Goal: Check status: Check status

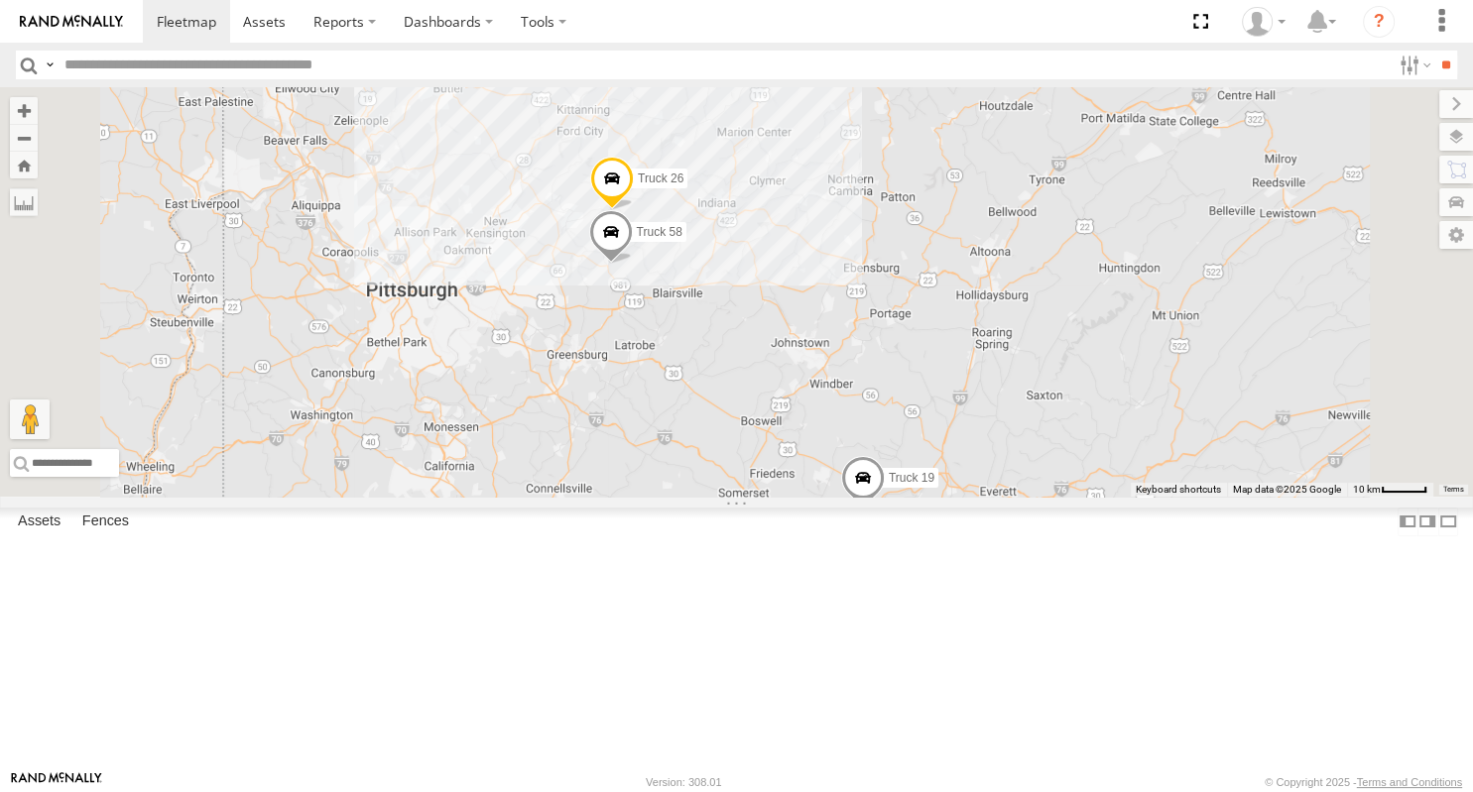
click at [684, 76] on span at bounding box center [663, 50] width 44 height 54
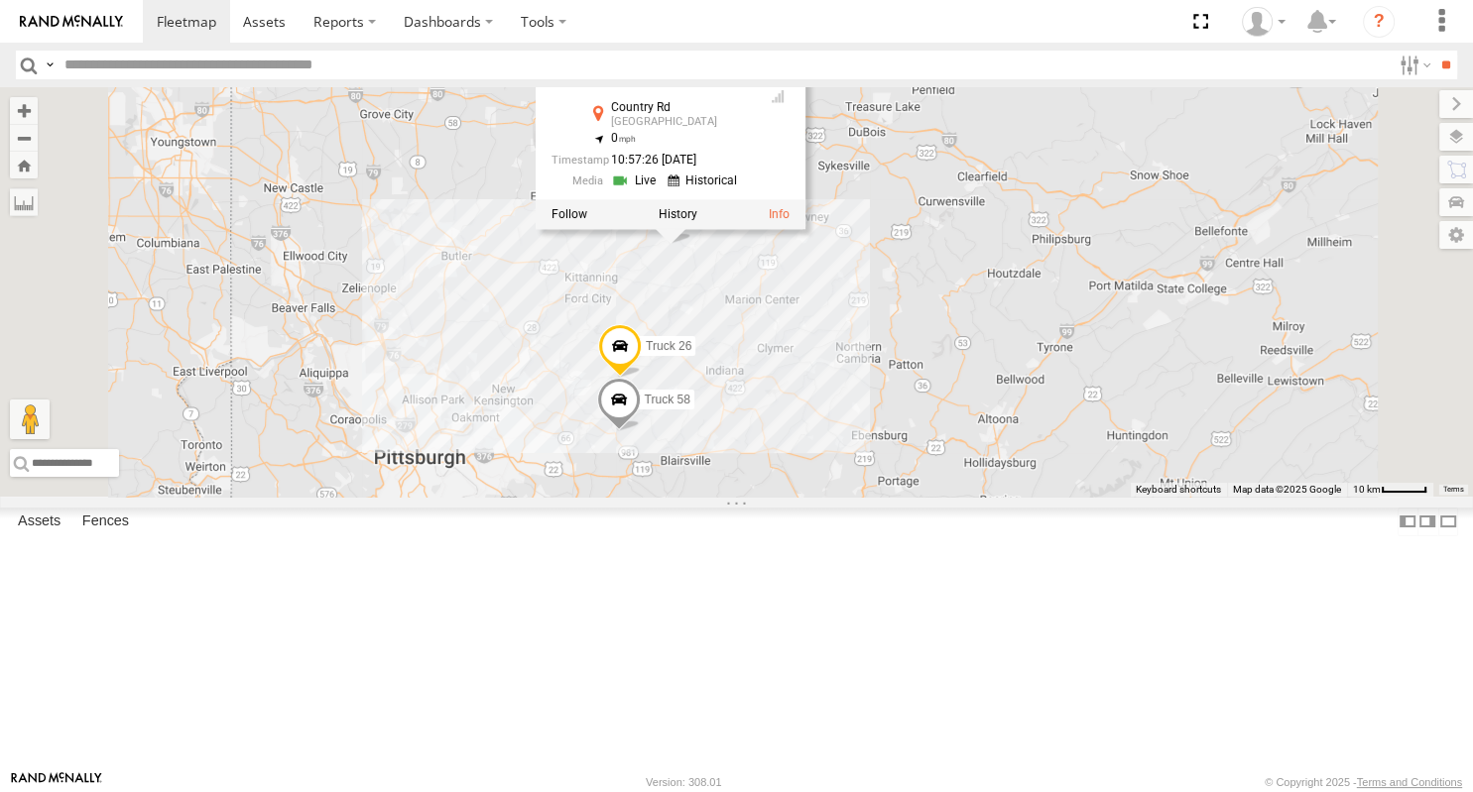
drag, startPoint x: 1022, startPoint y: 347, endPoint x: 1029, endPoint y: 522, distance: 174.7
click at [1029, 497] on div "Truck 26 Box Truck Truck 19 Truck 58 Box Truck All Assets Country [PERSON_NAME]…" at bounding box center [736, 292] width 1473 height 410
click at [1020, 459] on div "Truck 26 Box Truck Truck 19 Truck 58 Box Truck All Assets Country [PERSON_NAME]…" at bounding box center [736, 292] width 1473 height 410
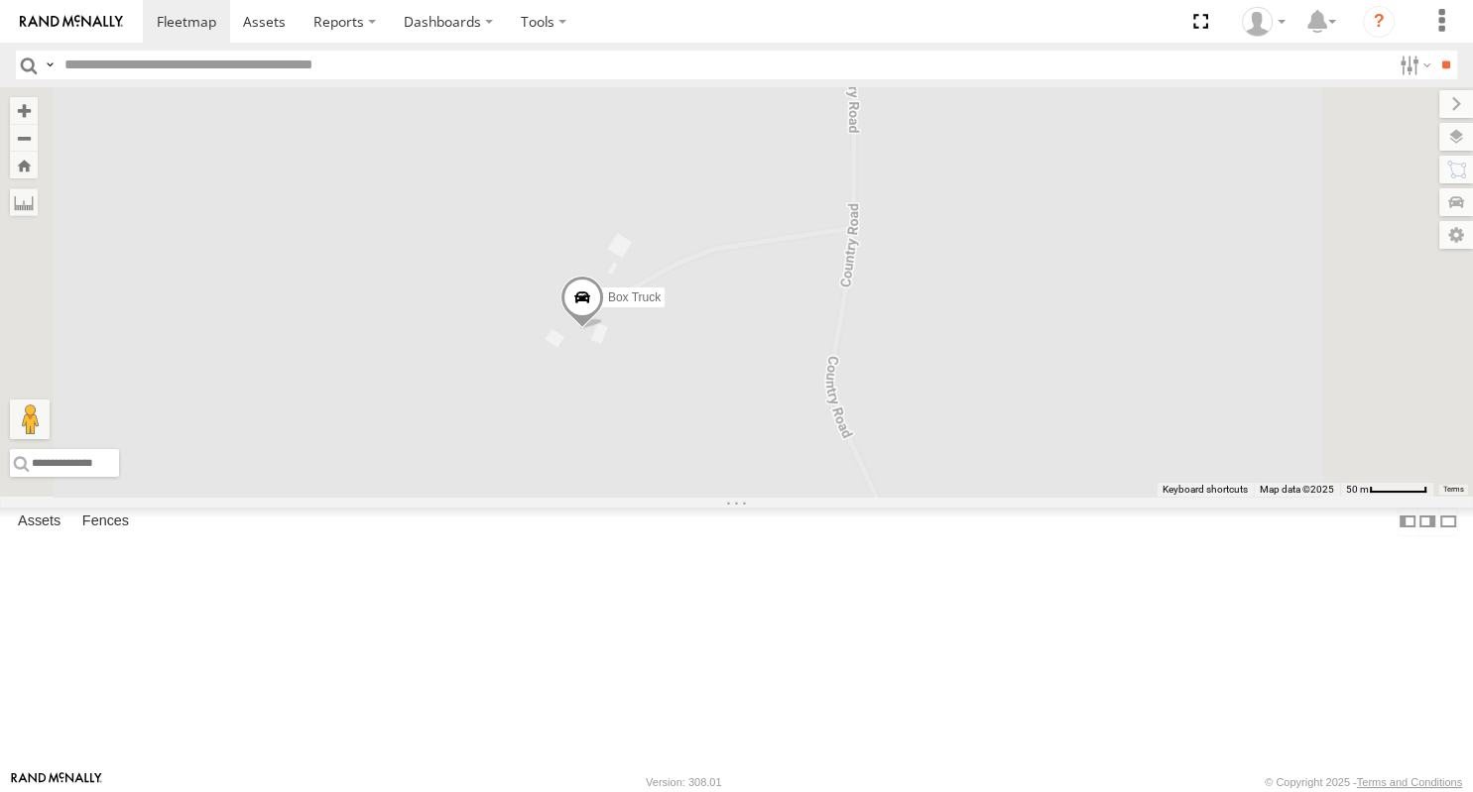
click at [603, 329] on span at bounding box center [581, 303] width 44 height 54
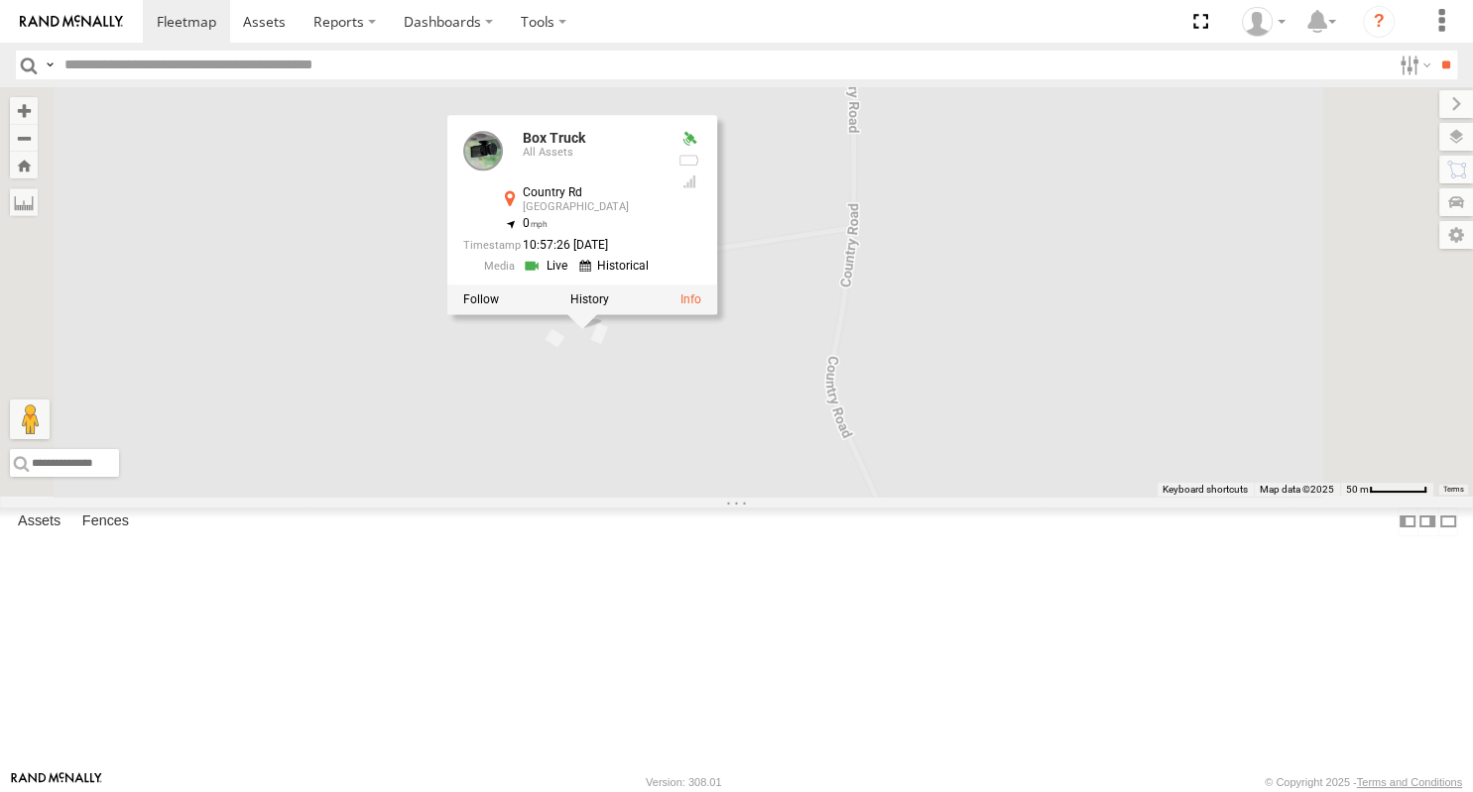
click at [867, 497] on div "Truck 26 Box Truck Truck 19 Truck 58 Box Truck All Assets Country [PERSON_NAME]…" at bounding box center [736, 292] width 1473 height 410
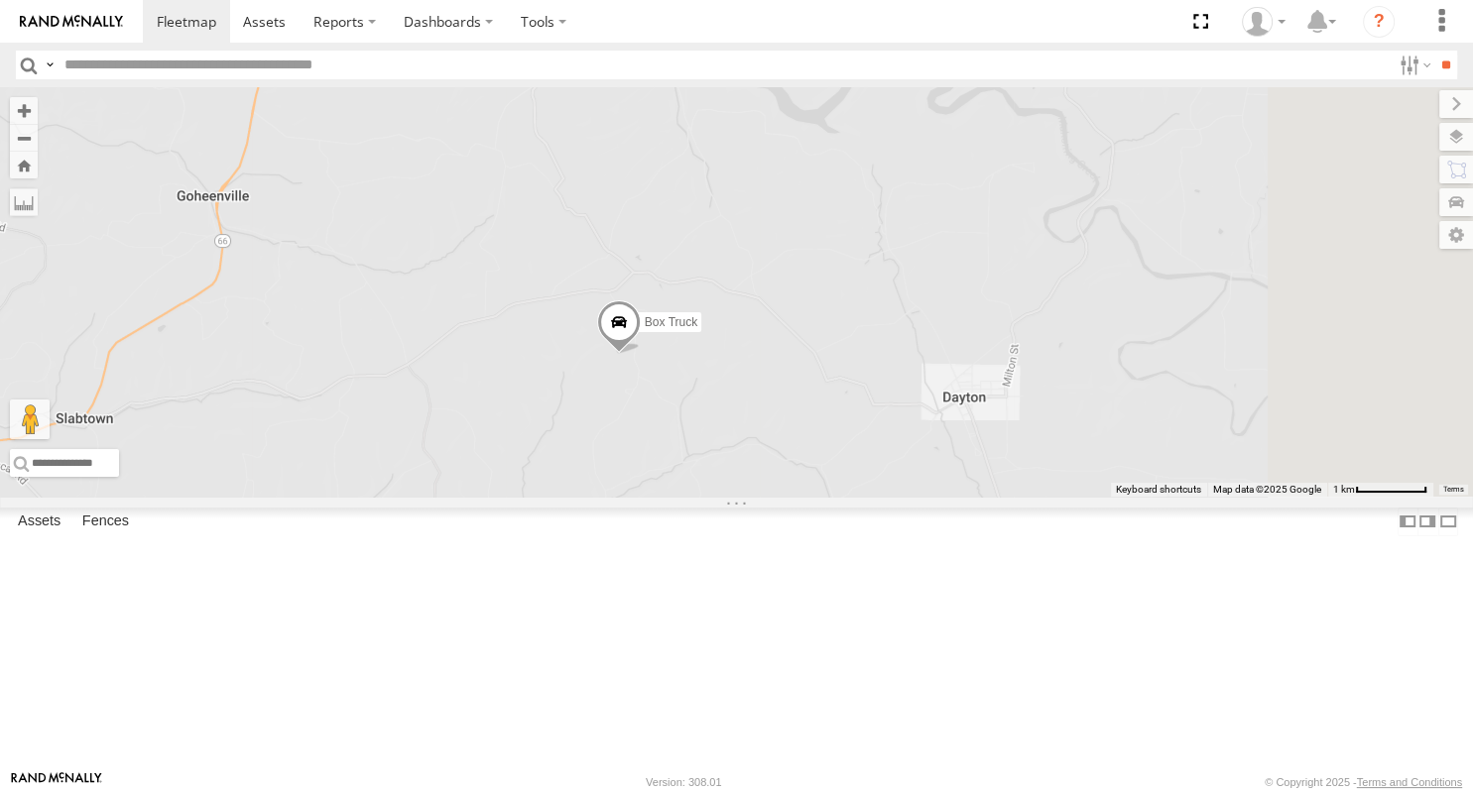
click at [640, 354] on span at bounding box center [618, 328] width 44 height 54
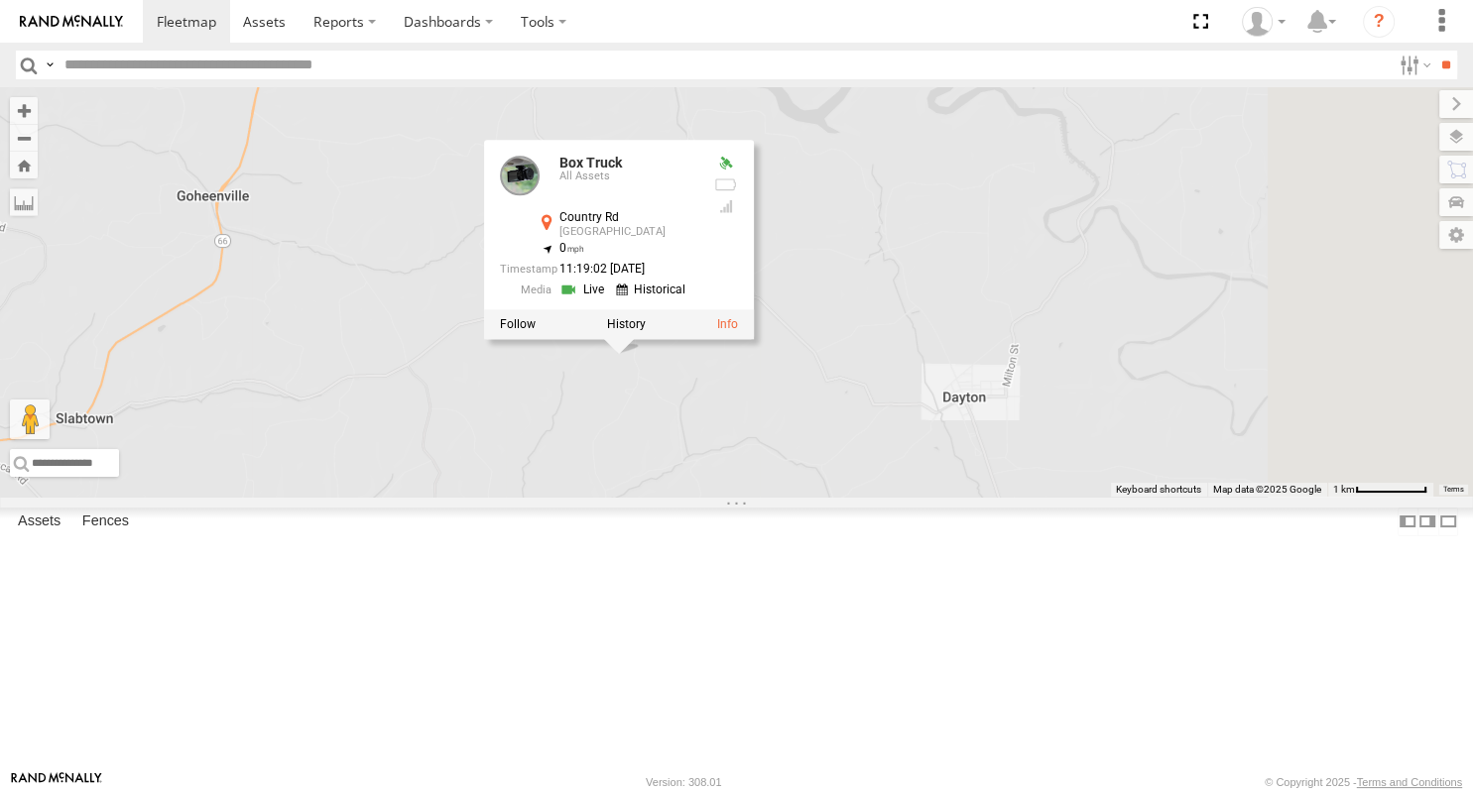
click at [867, 497] on div "Box Truck Box Truck All Assets Country [PERSON_NAME] 40.88603 , -79.30176 0 11:…" at bounding box center [736, 292] width 1473 height 410
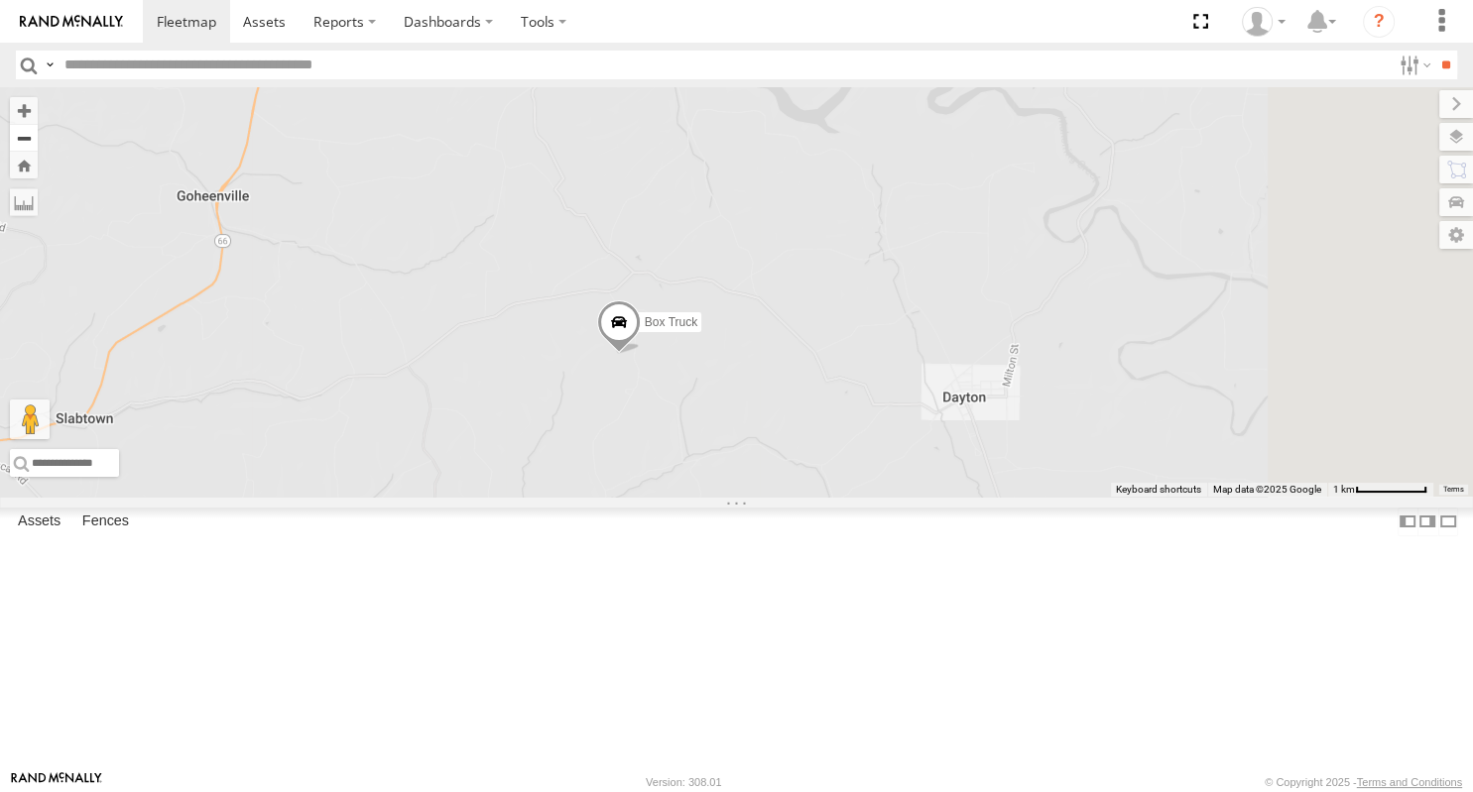
click at [38, 143] on button "Zoom out" at bounding box center [24, 138] width 28 height 28
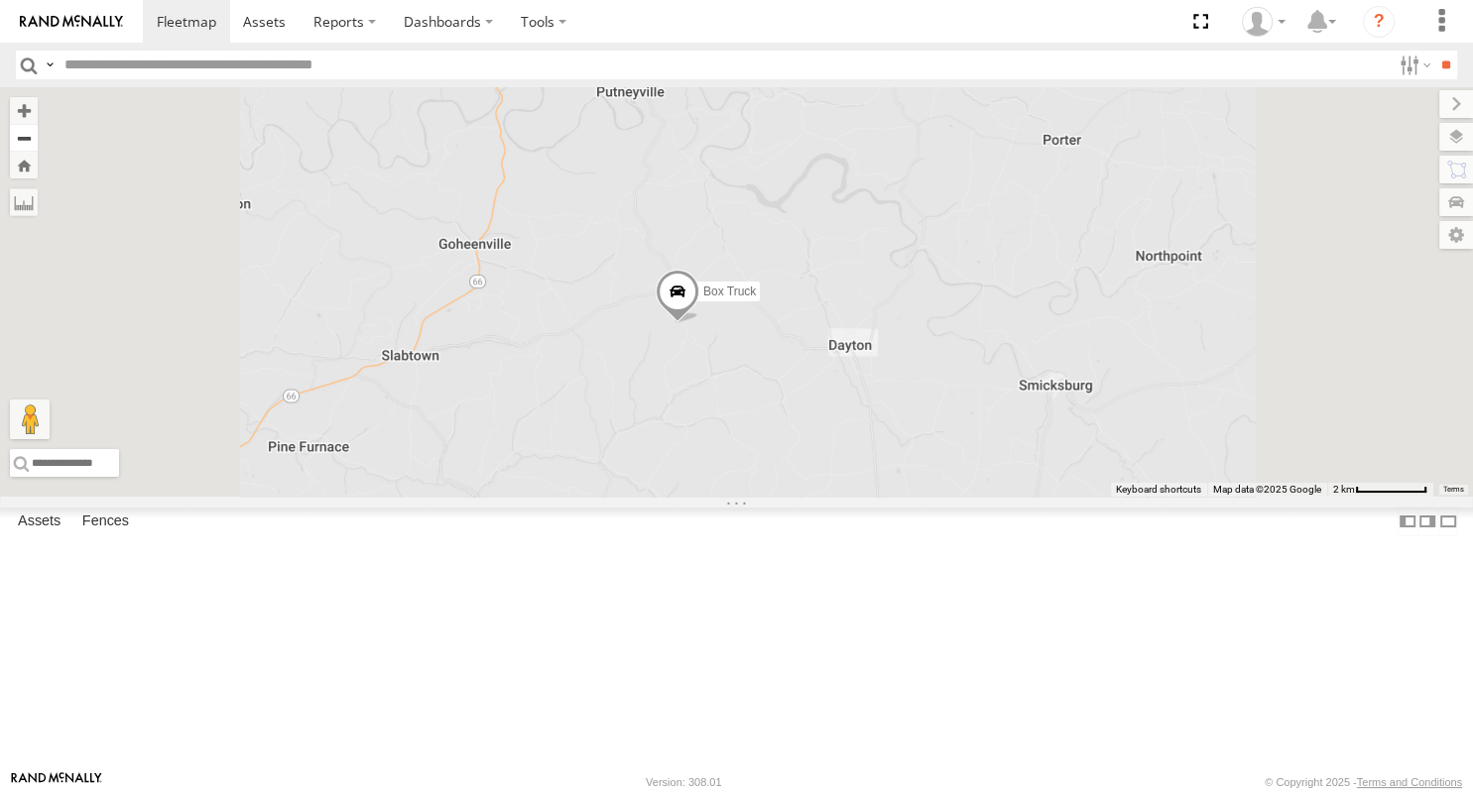
click at [38, 143] on button "Zoom out" at bounding box center [24, 138] width 28 height 28
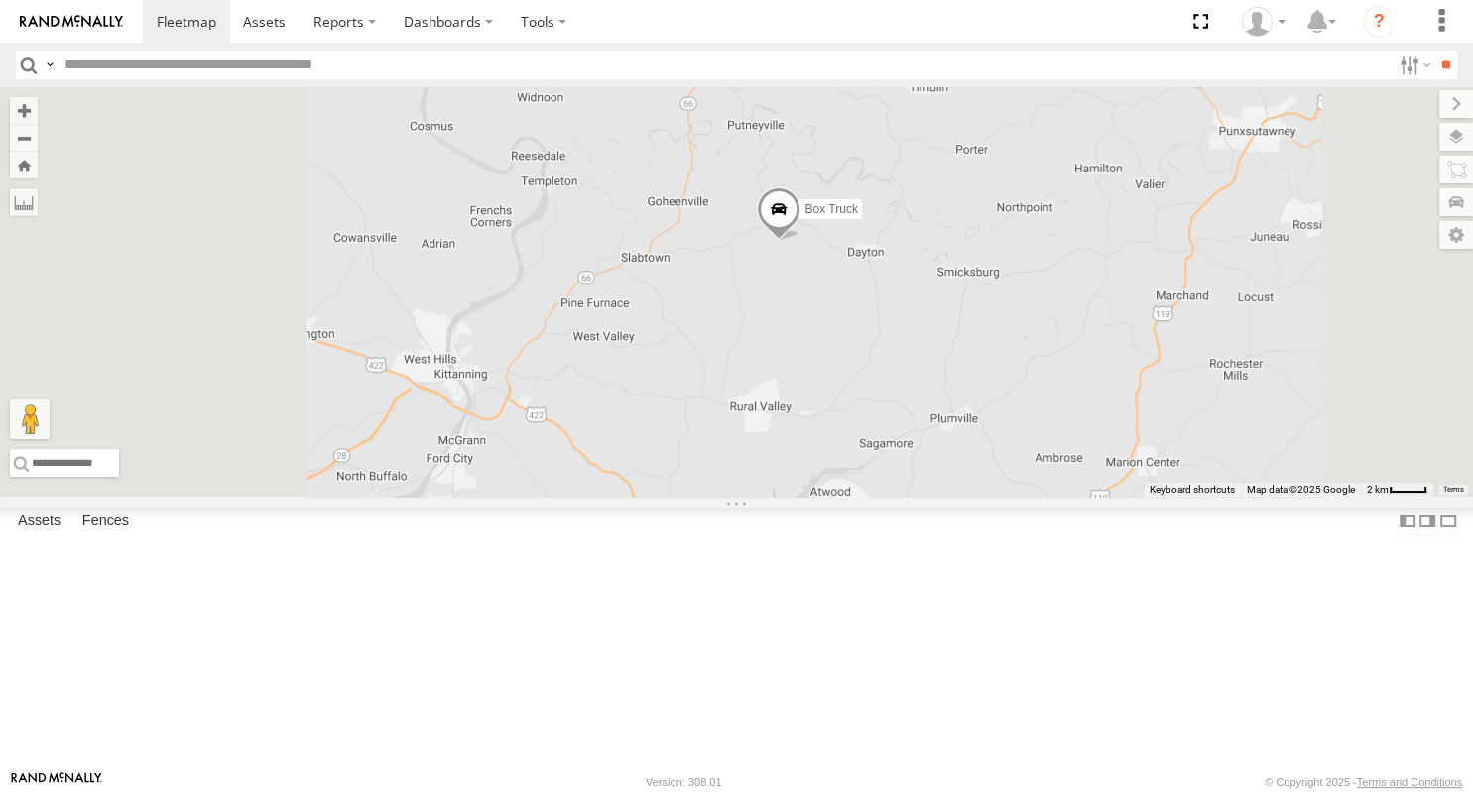
drag, startPoint x: 793, startPoint y: 446, endPoint x: 873, endPoint y: 370, distance: 110.1
click at [873, 371] on div "Box Truck" at bounding box center [736, 292] width 1473 height 410
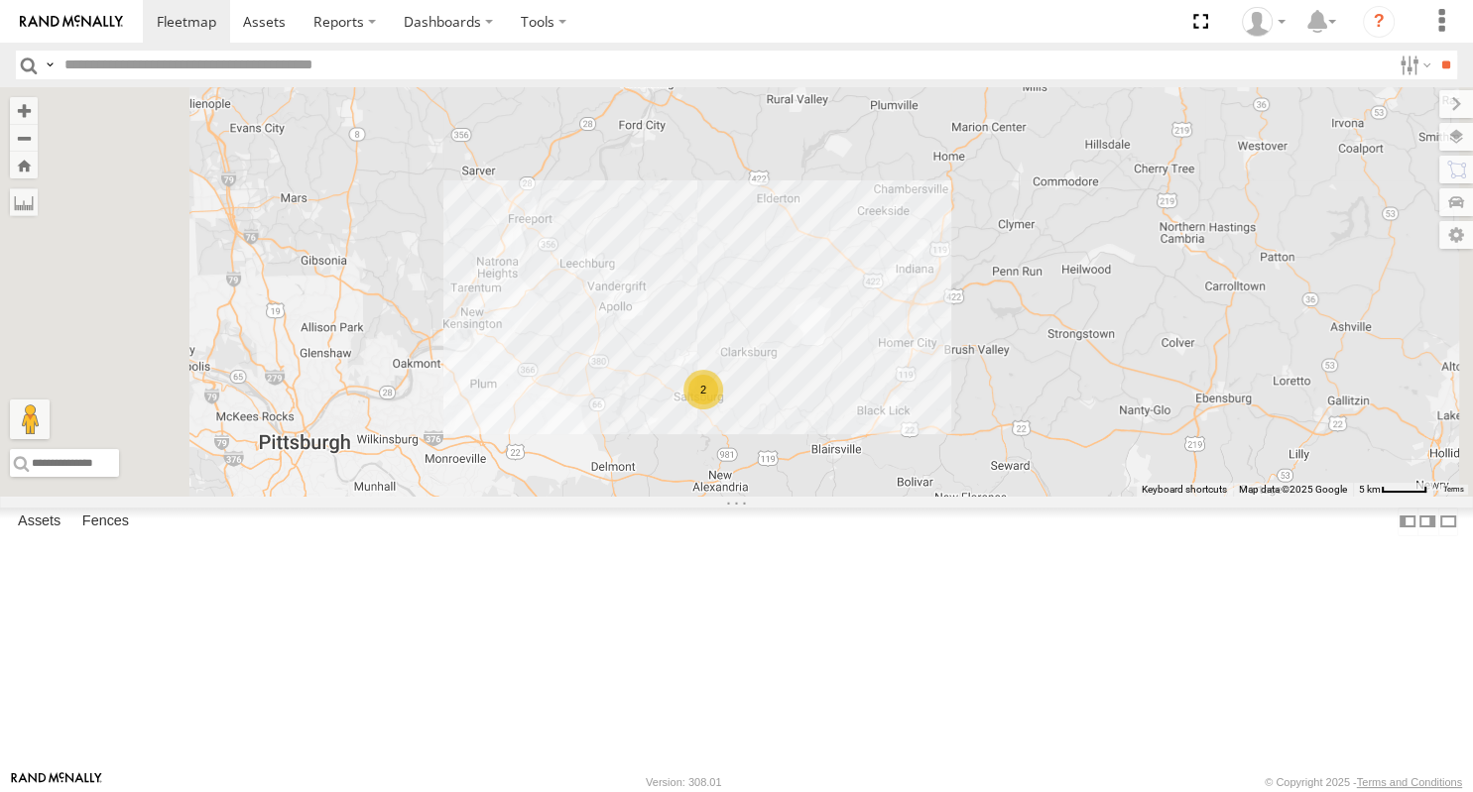
drag, startPoint x: 708, startPoint y: 496, endPoint x: 811, endPoint y: 283, distance: 236.9
click at [811, 283] on div "2 Box Truck" at bounding box center [736, 292] width 1473 height 410
click at [1017, 346] on div "2 Box Truck Truck 19" at bounding box center [736, 292] width 1473 height 410
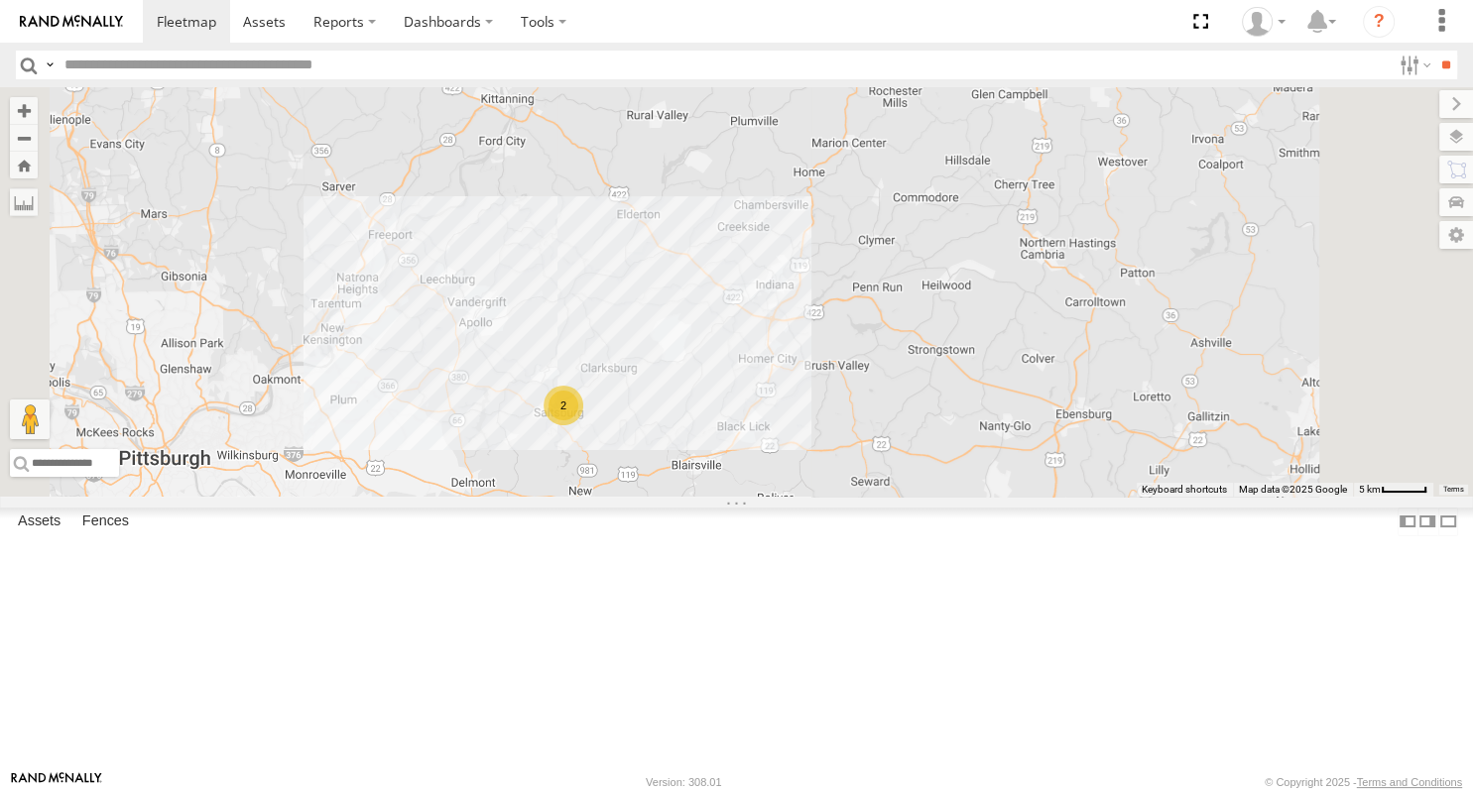
drag, startPoint x: 1109, startPoint y: 355, endPoint x: 1054, endPoint y: 355, distance: 54.5
click at [1054, 355] on div "2 Box Truck Truck 19" at bounding box center [736, 292] width 1473 height 410
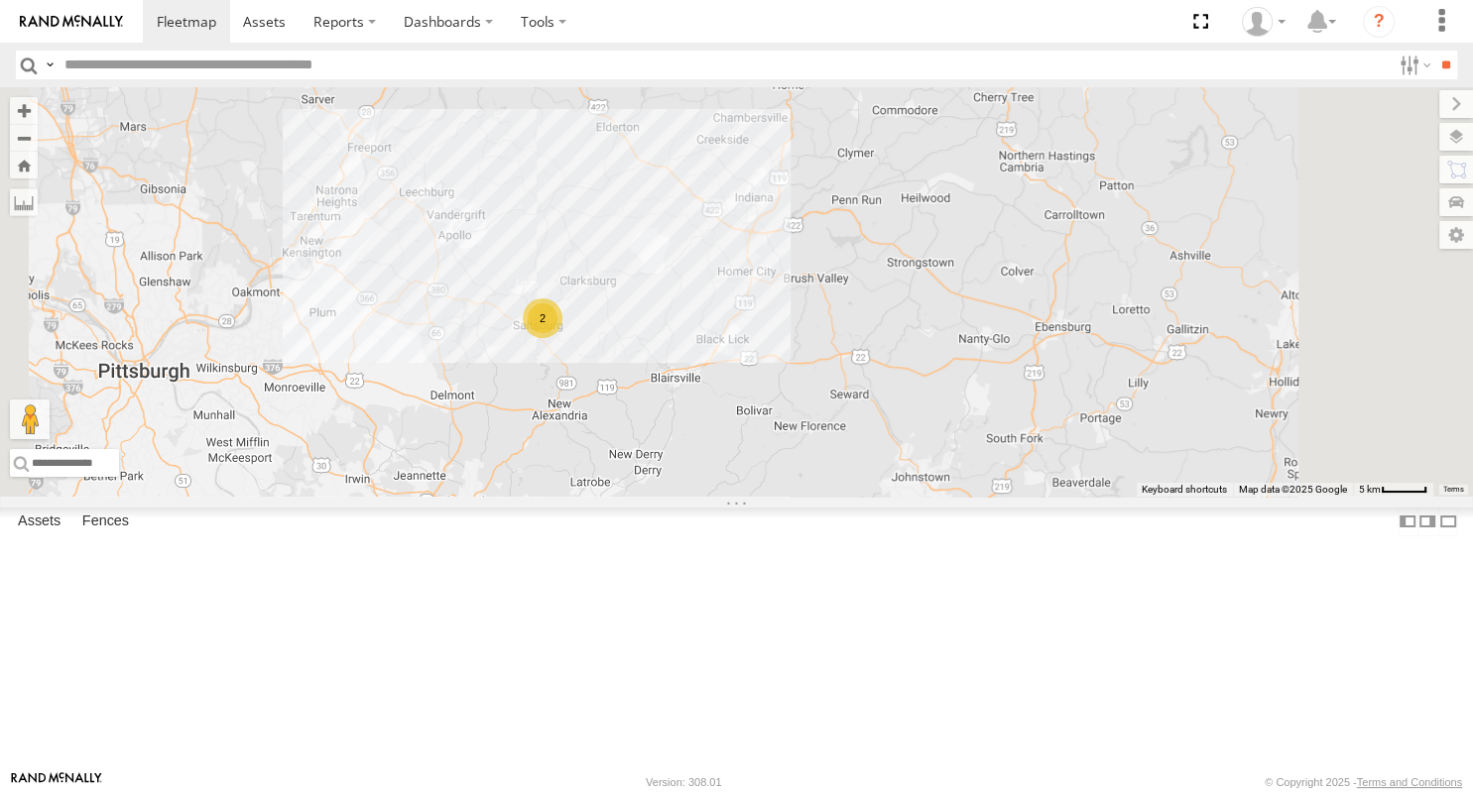
drag, startPoint x: 1060, startPoint y: 455, endPoint x: 1039, endPoint y: 363, distance: 94.6
click at [1039, 363] on div "2 Box Truck Truck 19" at bounding box center [736, 292] width 1473 height 410
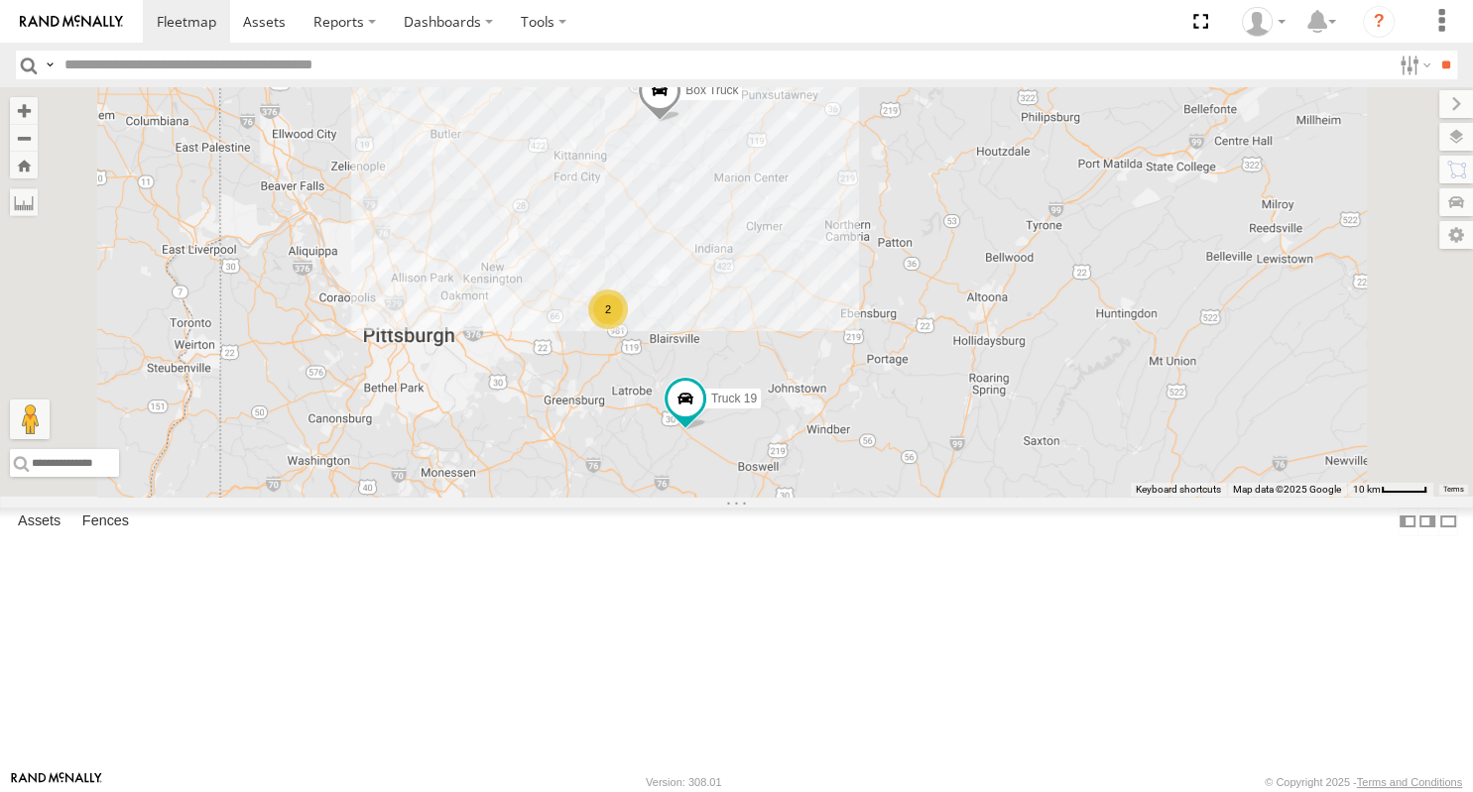
drag, startPoint x: 1069, startPoint y: 329, endPoint x: 1005, endPoint y: 367, distance: 74.7
click at [1005, 367] on div "Box Truck Truck 19 2" at bounding box center [736, 292] width 1473 height 410
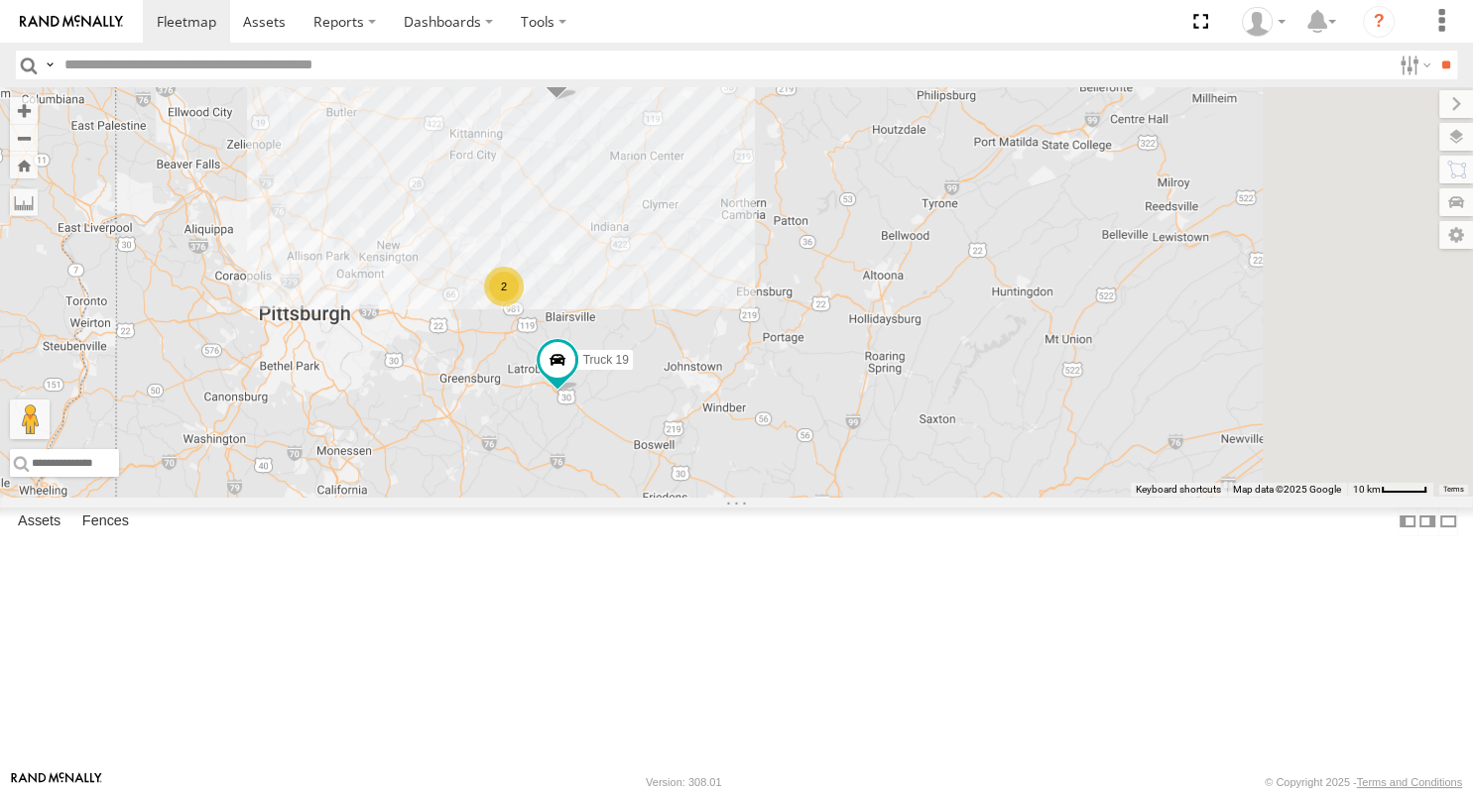
drag, startPoint x: 1113, startPoint y: 424, endPoint x: 1012, endPoint y: 396, distance: 104.9
click at [1012, 396] on div "Box Truck Truck 19 2" at bounding box center [736, 292] width 1473 height 410
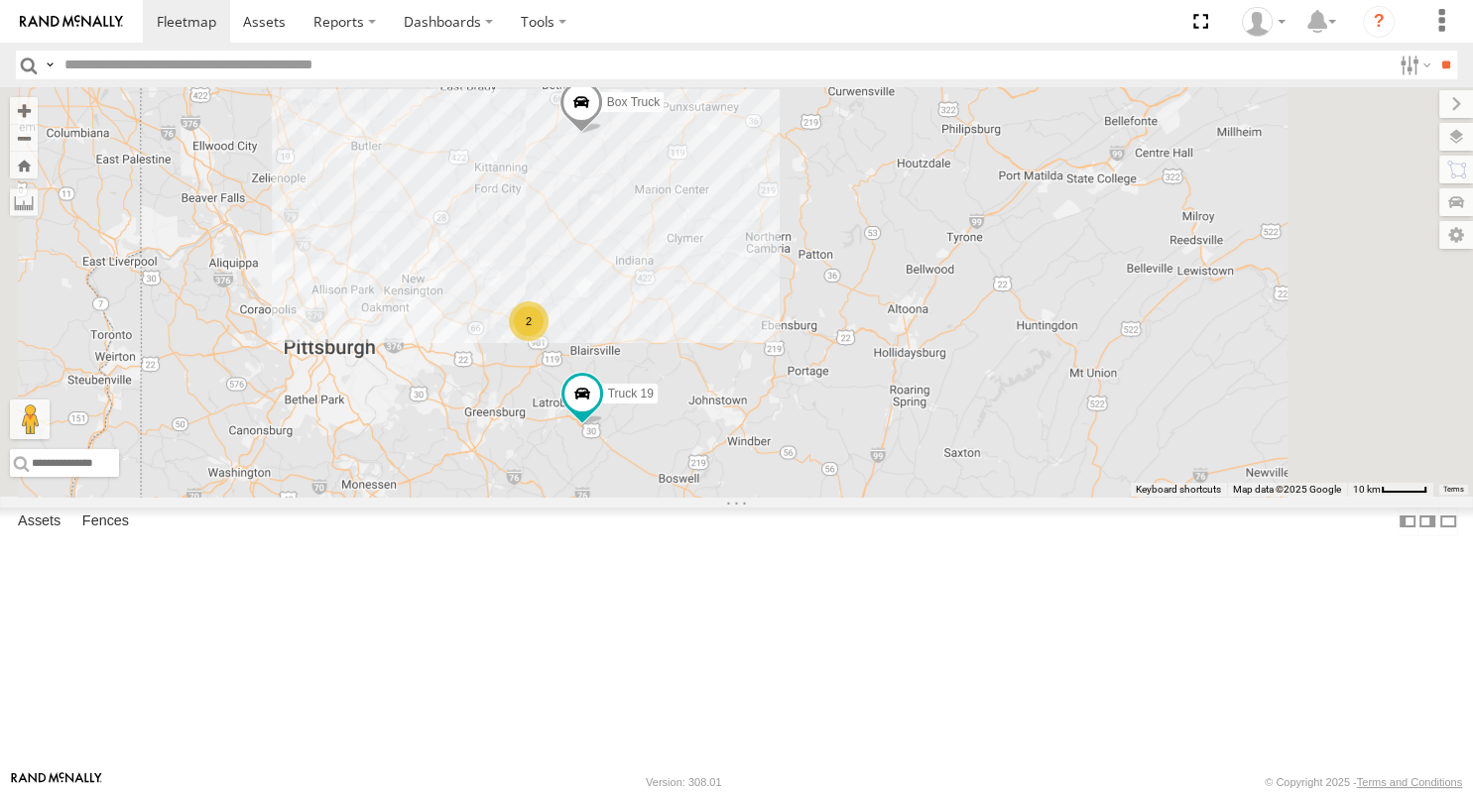
drag, startPoint x: 950, startPoint y: 440, endPoint x: 957, endPoint y: 448, distance: 10.5
click at [957, 448] on div "Box Truck Truck 19 2" at bounding box center [736, 292] width 1473 height 410
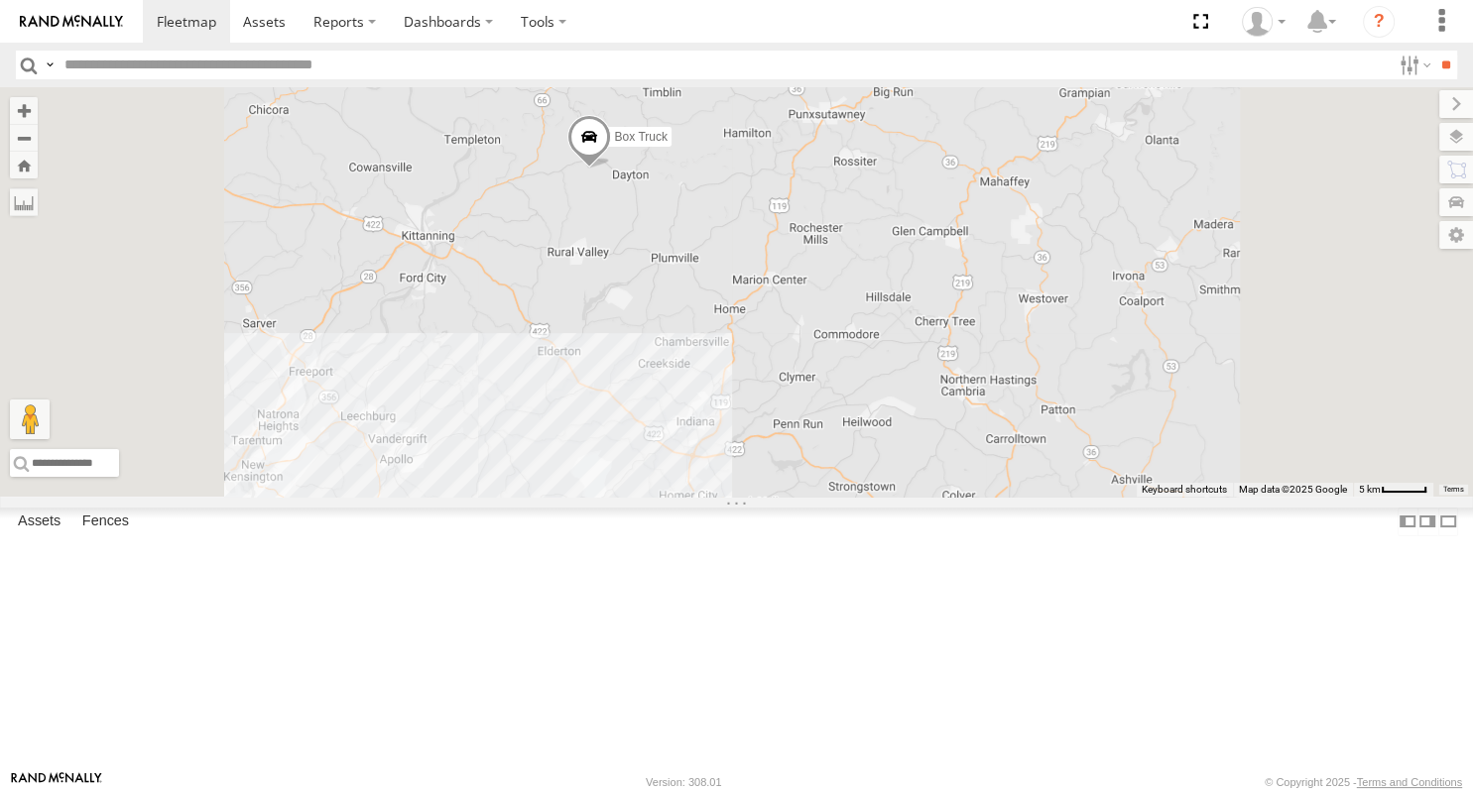
click at [610, 169] on span at bounding box center [588, 142] width 44 height 54
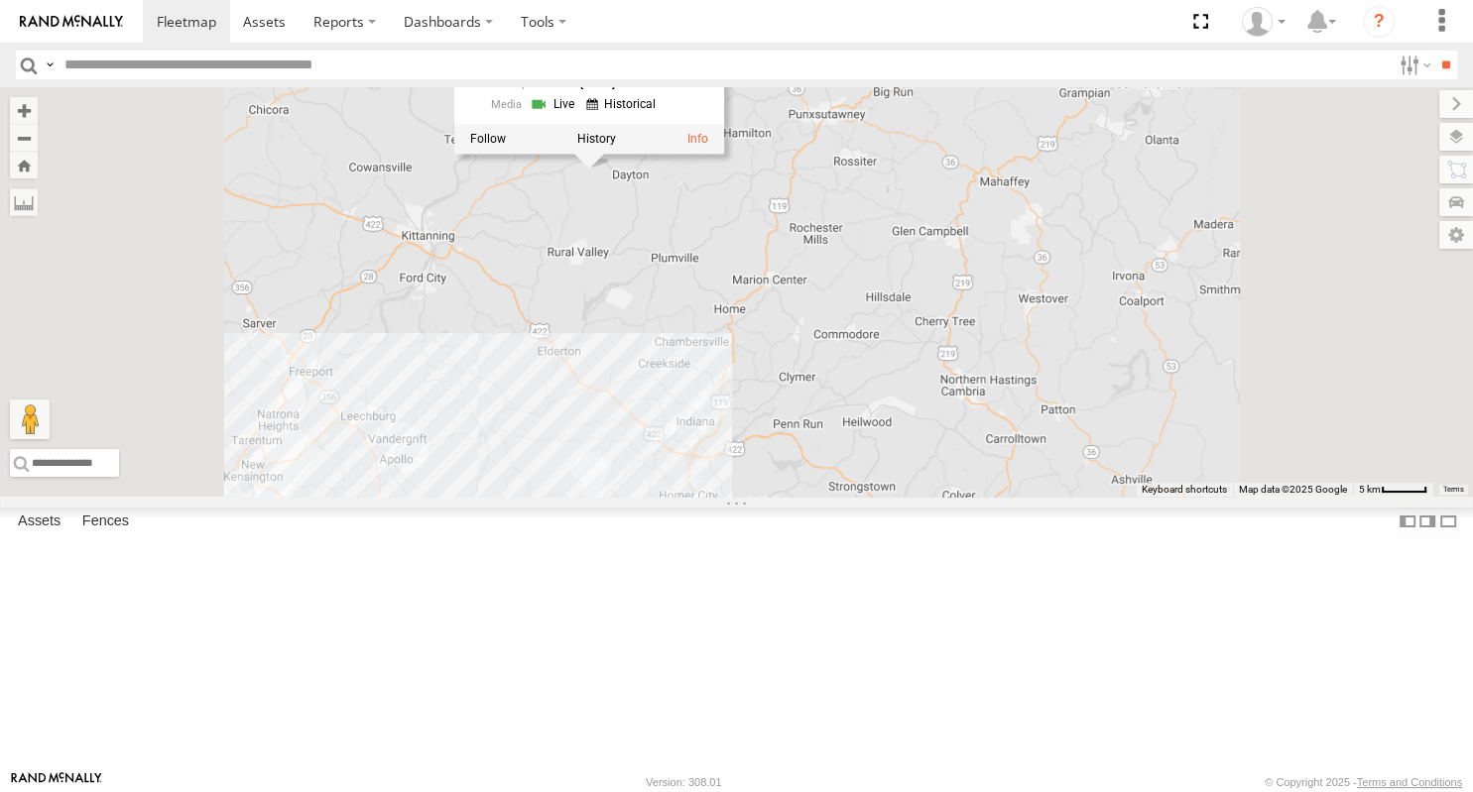
click at [946, 456] on div "Box Truck Truck 19 2 Box Truck All Assets Country [PERSON_NAME] 40.88675 , -79.…" at bounding box center [736, 292] width 1473 height 410
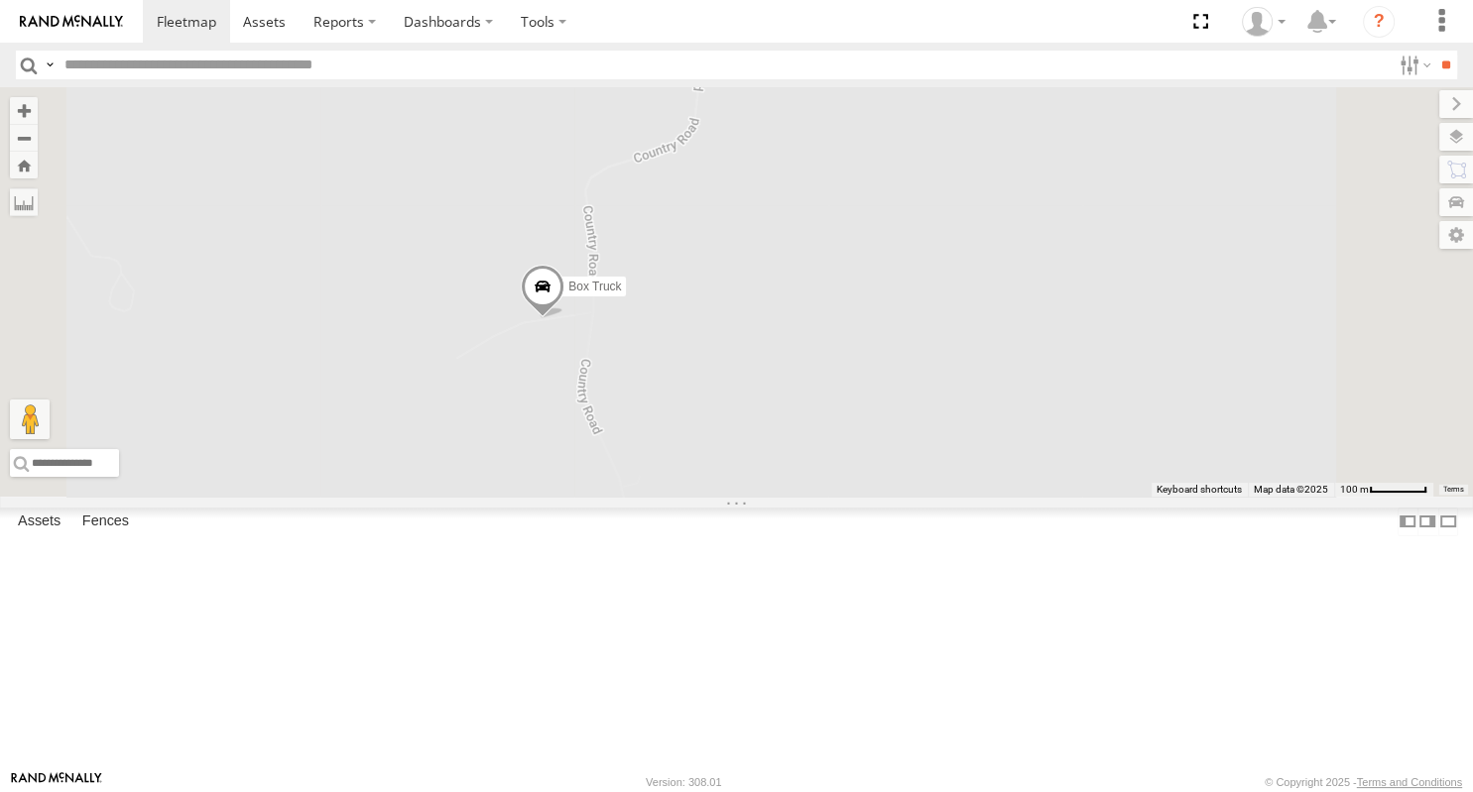
drag, startPoint x: 908, startPoint y: 678, endPoint x: 830, endPoint y: 535, distance: 163.3
click at [831, 497] on div "Box Truck Truck 19" at bounding box center [736, 292] width 1473 height 410
drag, startPoint x: 753, startPoint y: 497, endPoint x: 791, endPoint y: 501, distance: 38.9
click at [791, 497] on div "Box Truck Truck 19" at bounding box center [736, 292] width 1473 height 410
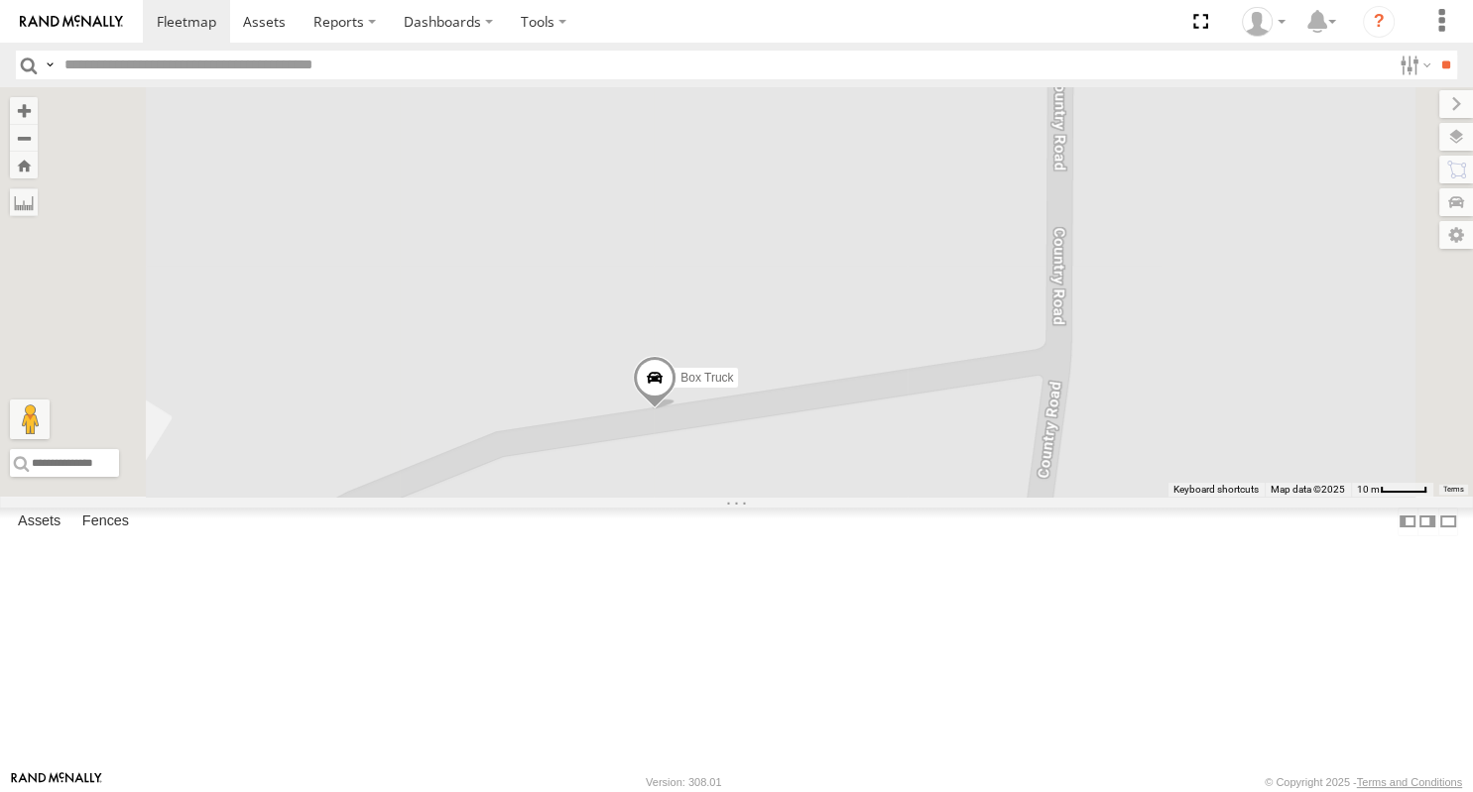
click at [676, 410] on span at bounding box center [655, 383] width 44 height 54
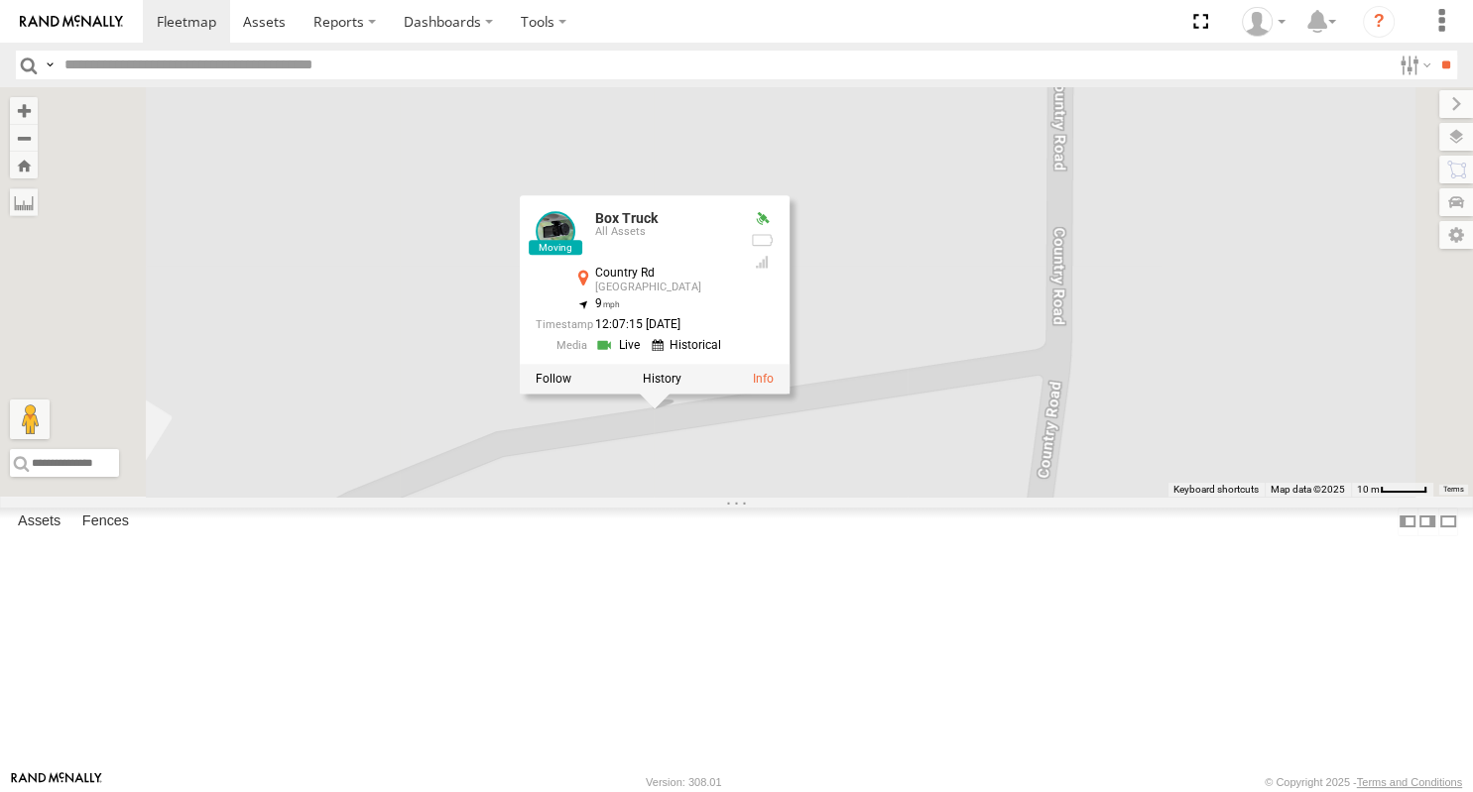
click at [930, 497] on div "Box Truck Truck 19 Box Truck All Assets Country [PERSON_NAME] 40.88675 , -79.3 …" at bounding box center [736, 292] width 1473 height 410
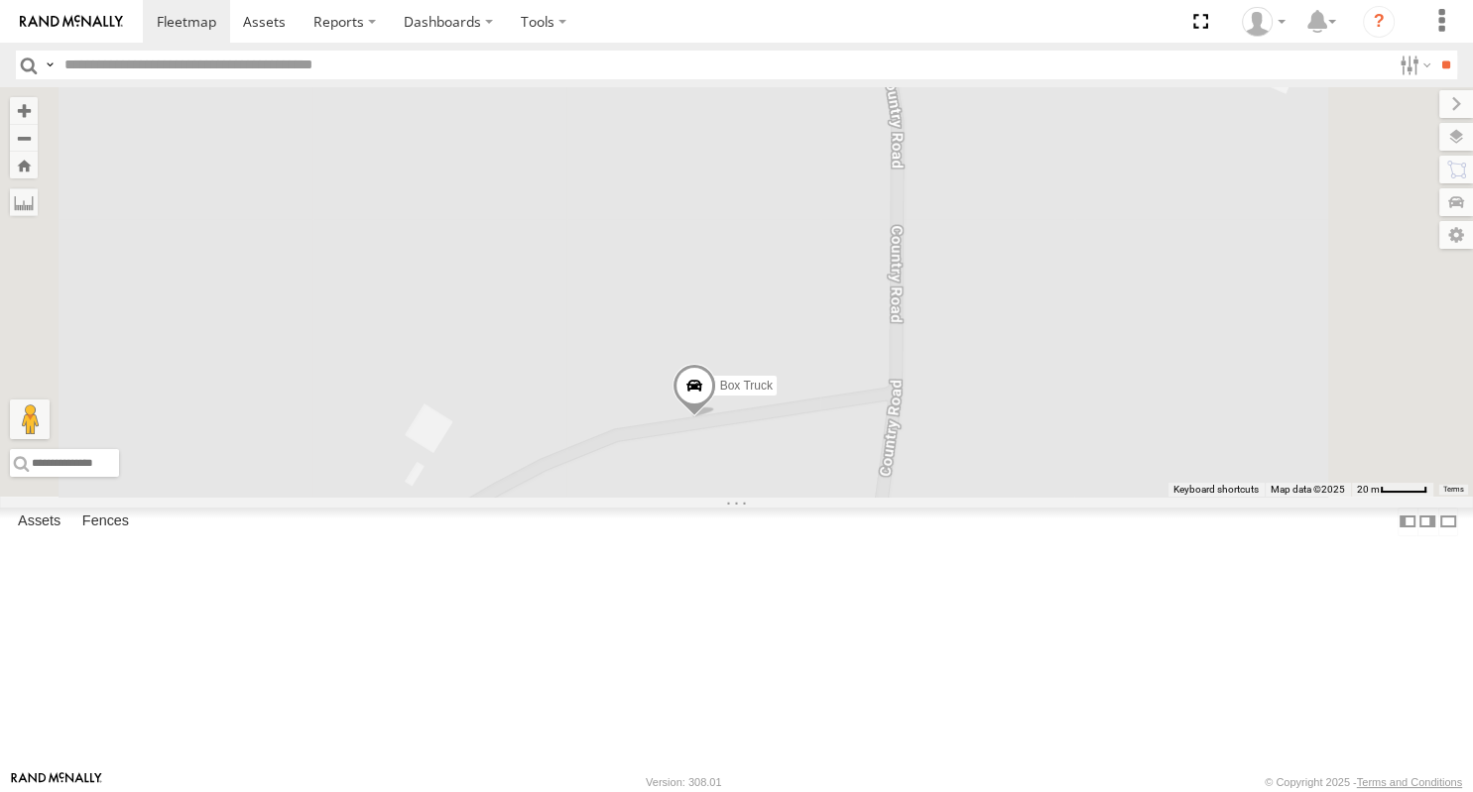
click at [715, 418] on span at bounding box center [693, 391] width 44 height 54
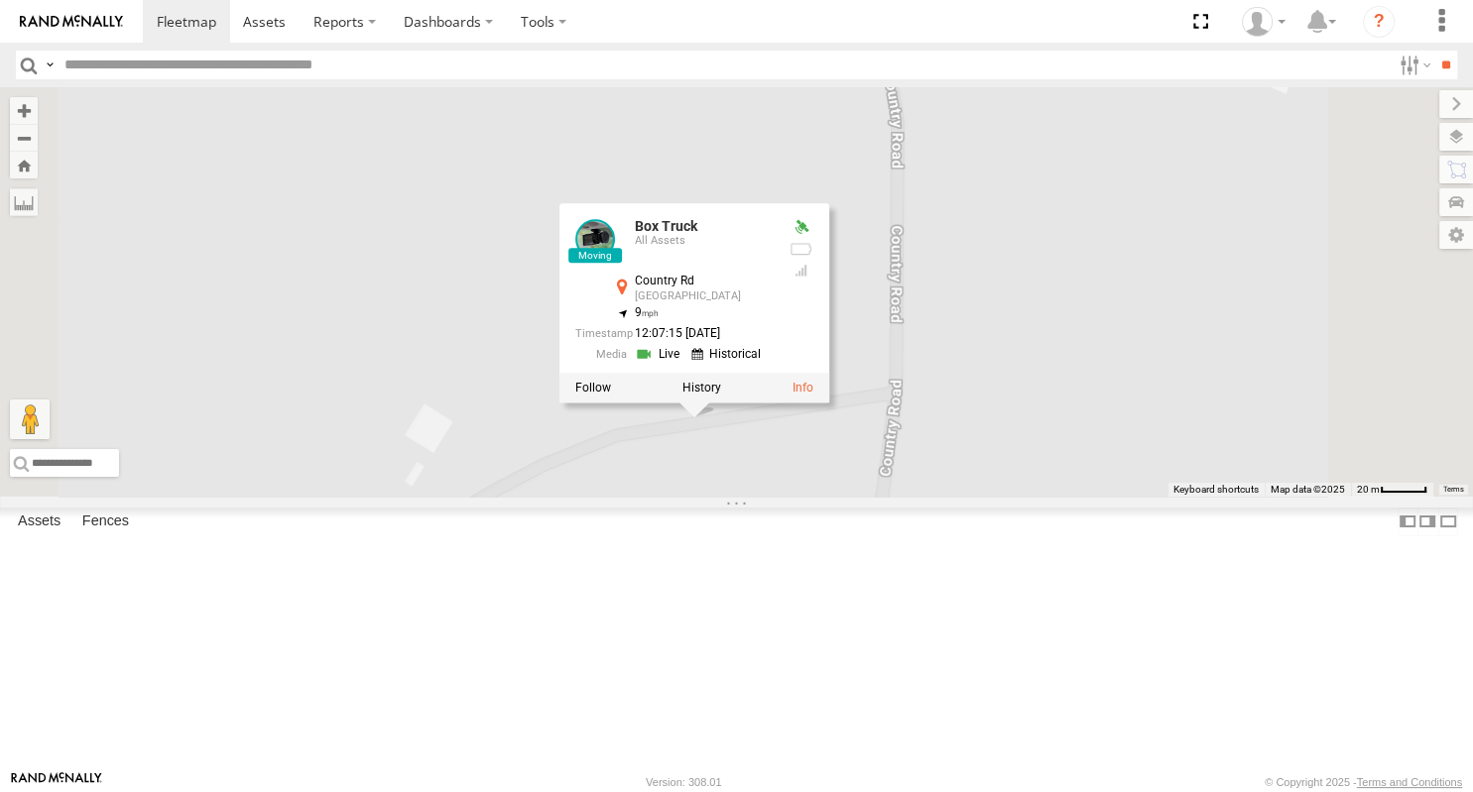
click at [964, 497] on div "Box Truck Truck 19 Box Truck All Assets Country [PERSON_NAME] 40.88675 , -79.3 …" at bounding box center [736, 292] width 1473 height 410
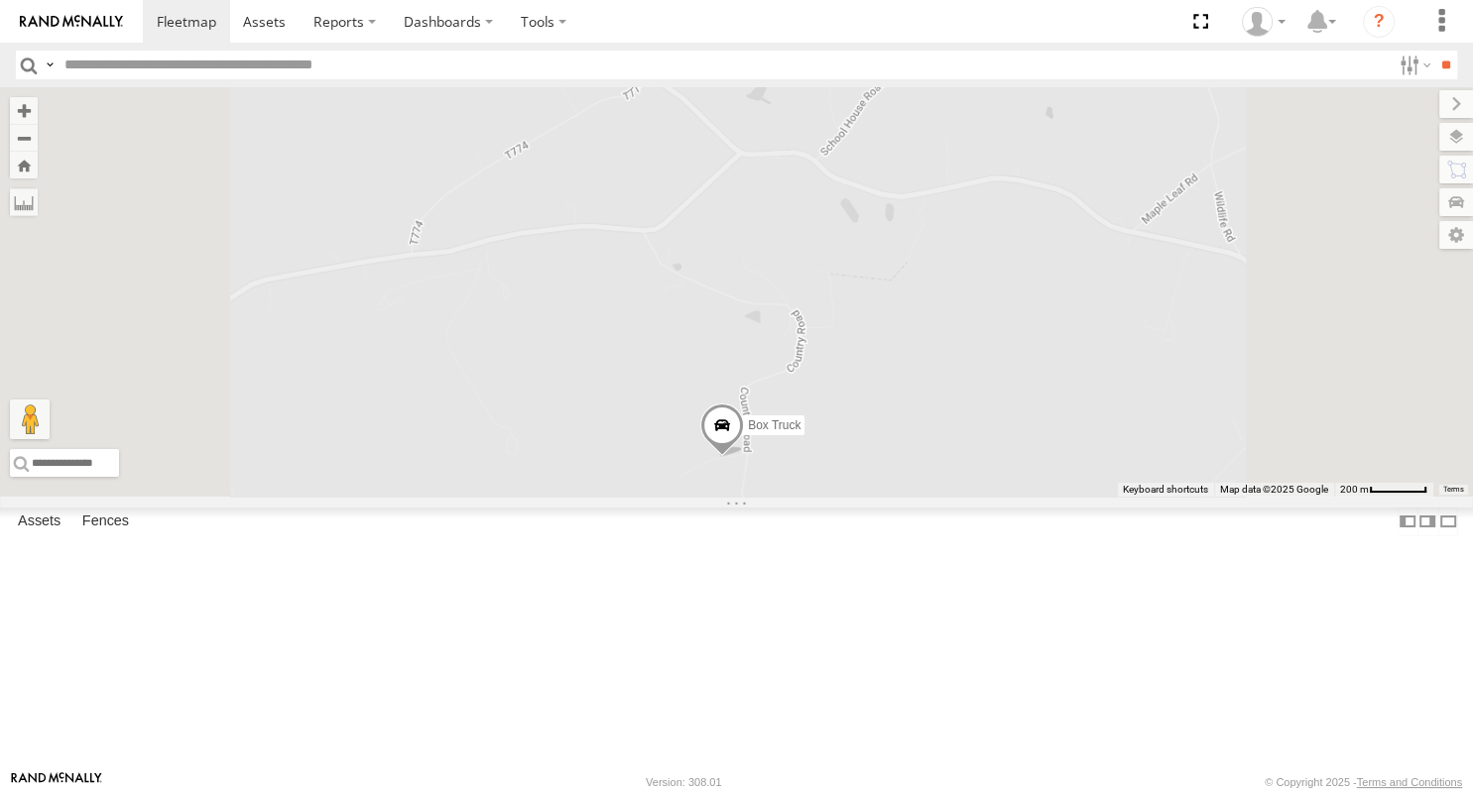
drag, startPoint x: 1012, startPoint y: 718, endPoint x: 895, endPoint y: 482, distance: 263.5
click at [895, 485] on div "Box Truck Truck 19" at bounding box center [736, 292] width 1473 height 410
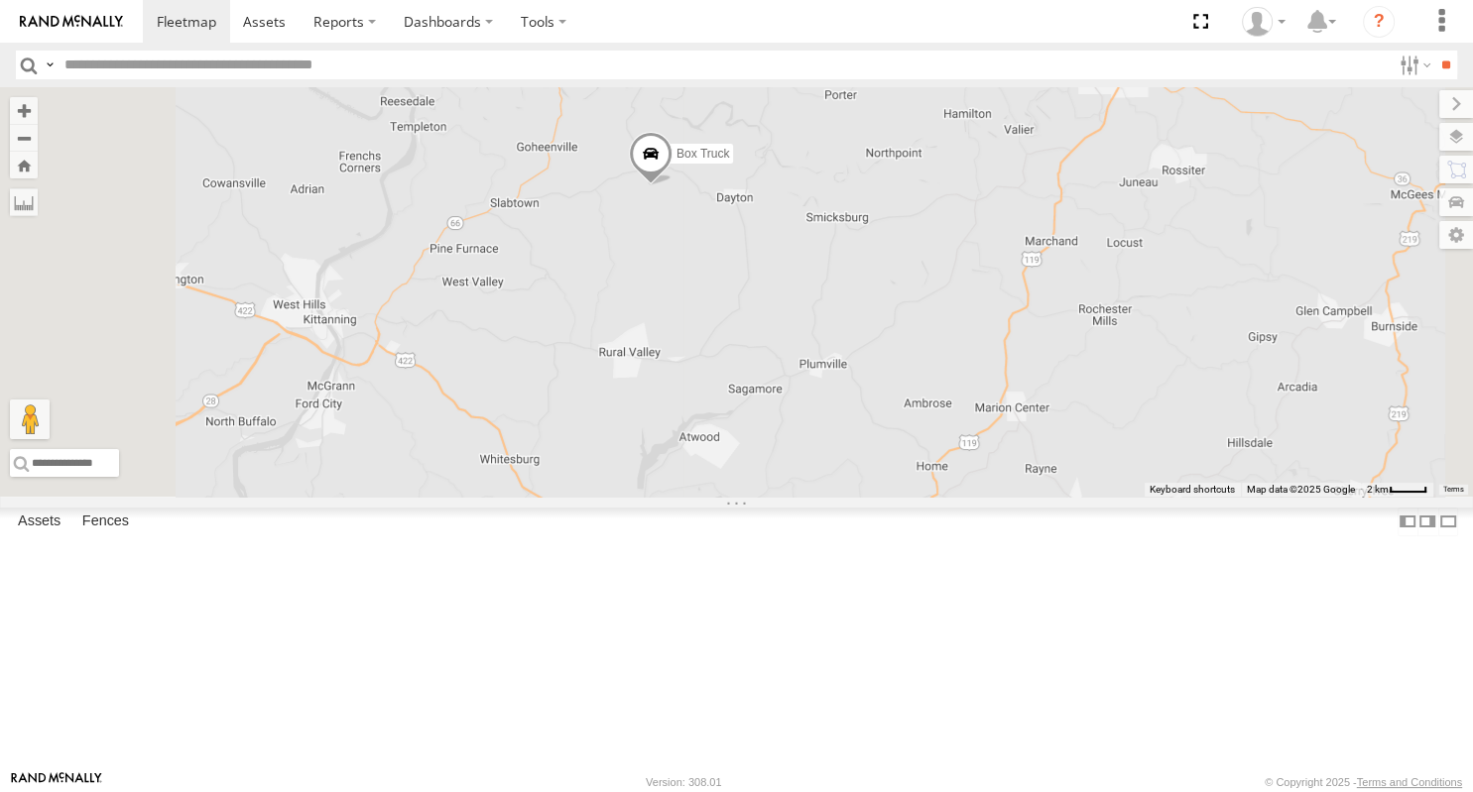
drag, startPoint x: 905, startPoint y: 613, endPoint x: 918, endPoint y: 466, distance: 147.4
click at [920, 478] on div "Box Truck Truck 19" at bounding box center [736, 292] width 1473 height 410
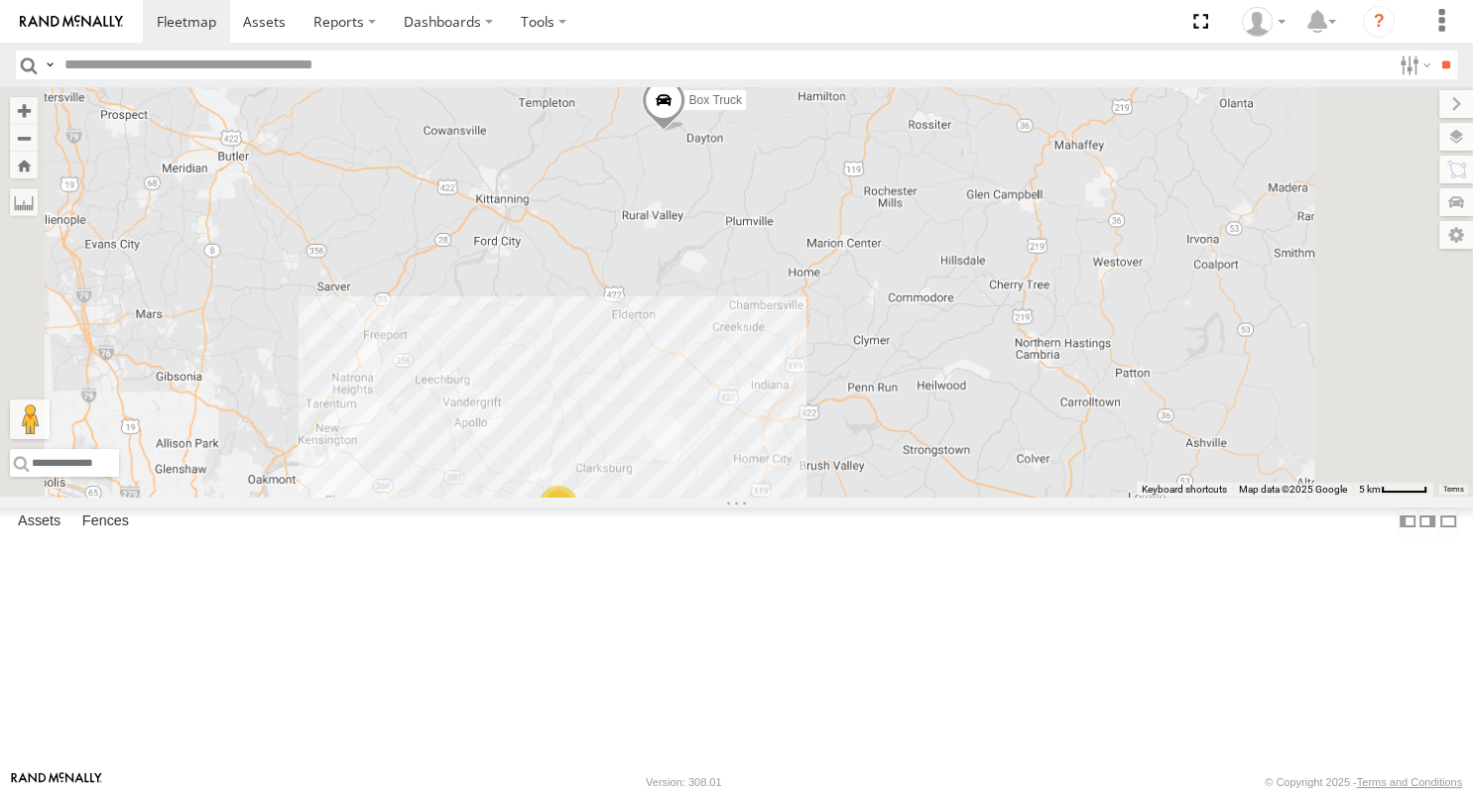
drag, startPoint x: 942, startPoint y: 561, endPoint x: 914, endPoint y: 461, distance: 104.0
click at [914, 461] on div "Box Truck Truck 19 2" at bounding box center [736, 292] width 1473 height 410
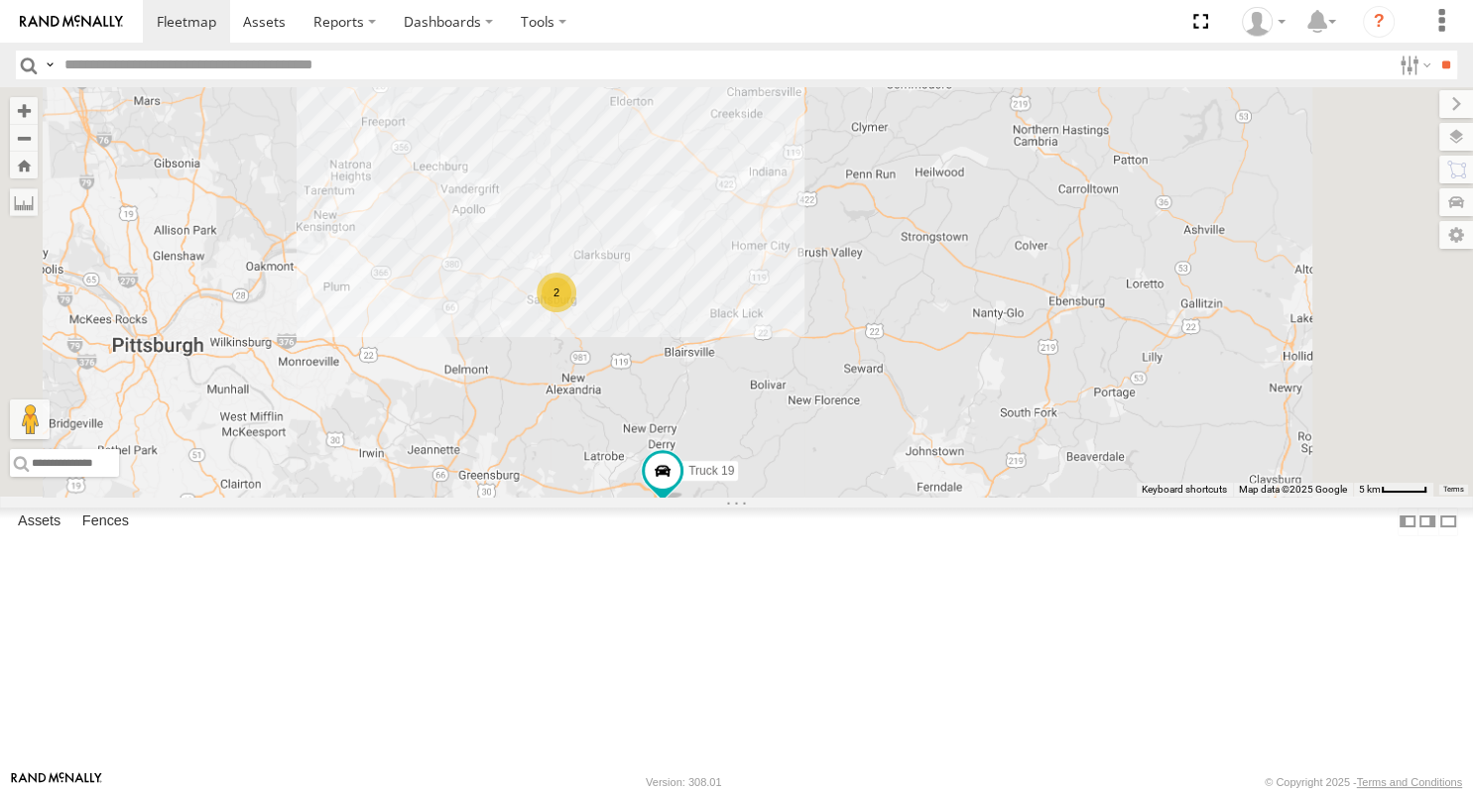
drag, startPoint x: 941, startPoint y: 521, endPoint x: 939, endPoint y: 463, distance: 57.6
click at [939, 463] on div "Box Truck Truck 19 2" at bounding box center [736, 292] width 1473 height 410
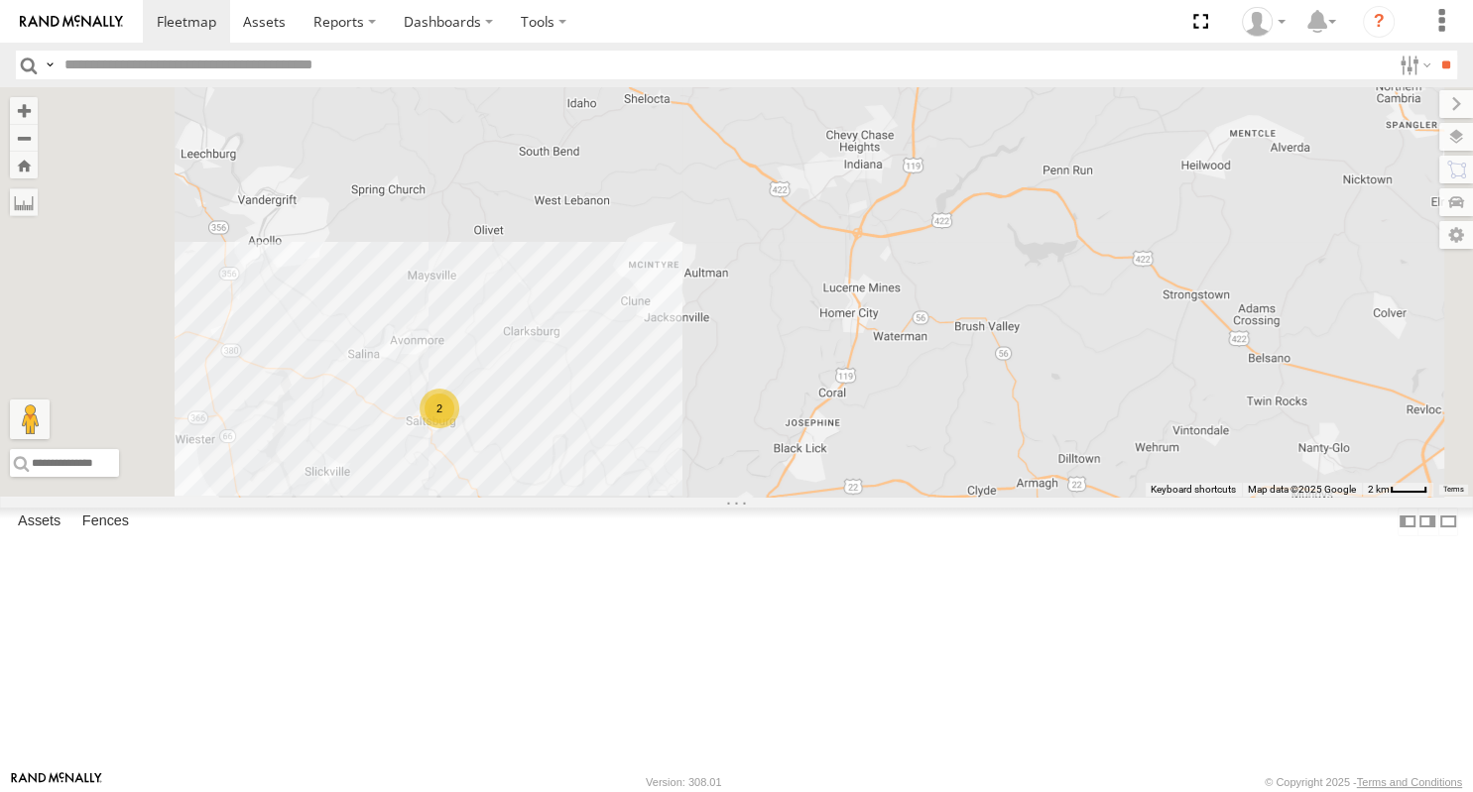
drag, startPoint x: 922, startPoint y: 138, endPoint x: 902, endPoint y: 483, distance: 345.8
click at [902, 483] on div "2 Truck 19" at bounding box center [736, 292] width 1473 height 410
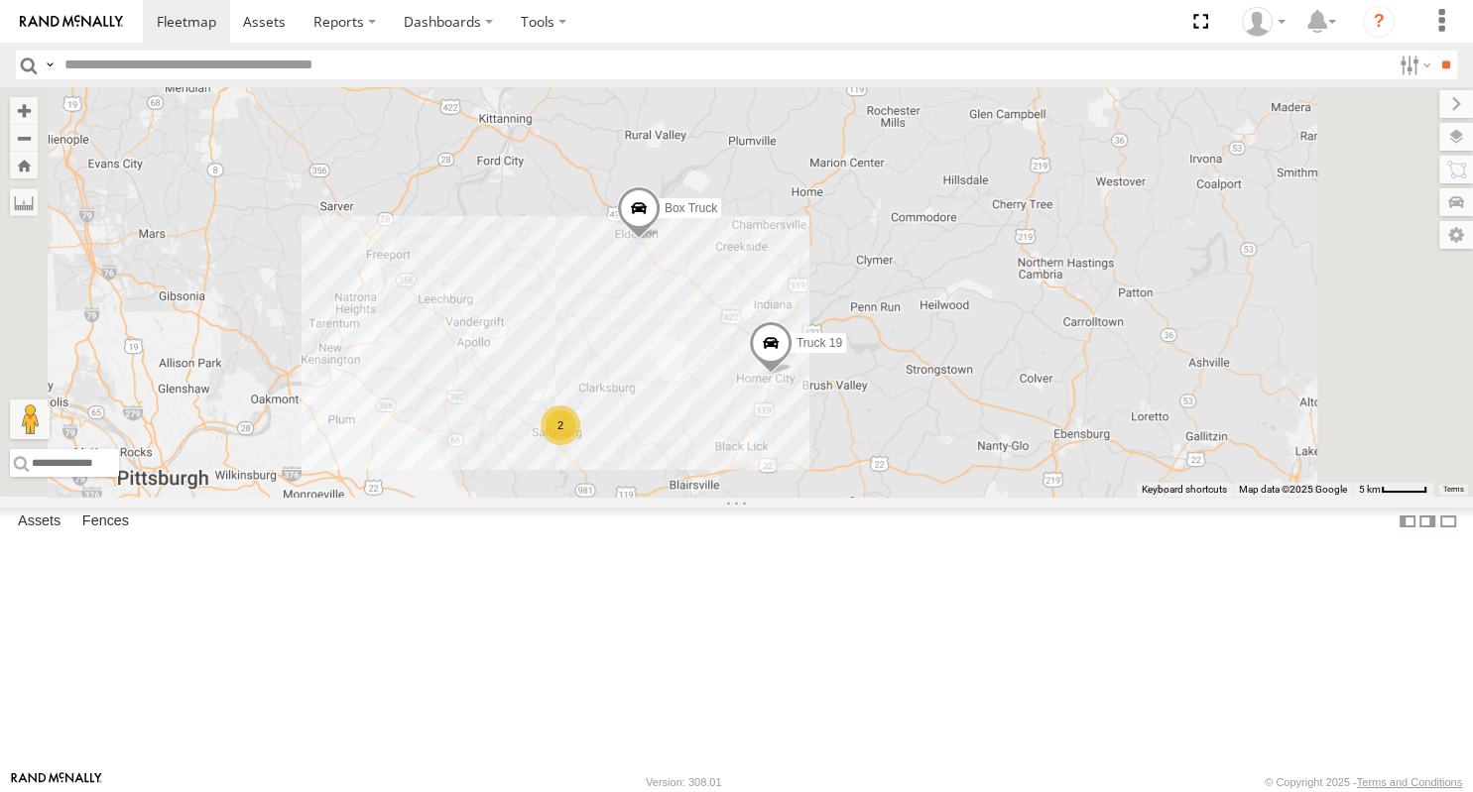
drag, startPoint x: 823, startPoint y: 599, endPoint x: 842, endPoint y: 571, distance: 33.6
click at [842, 497] on div "2 Box Truck Truck 19" at bounding box center [736, 292] width 1473 height 410
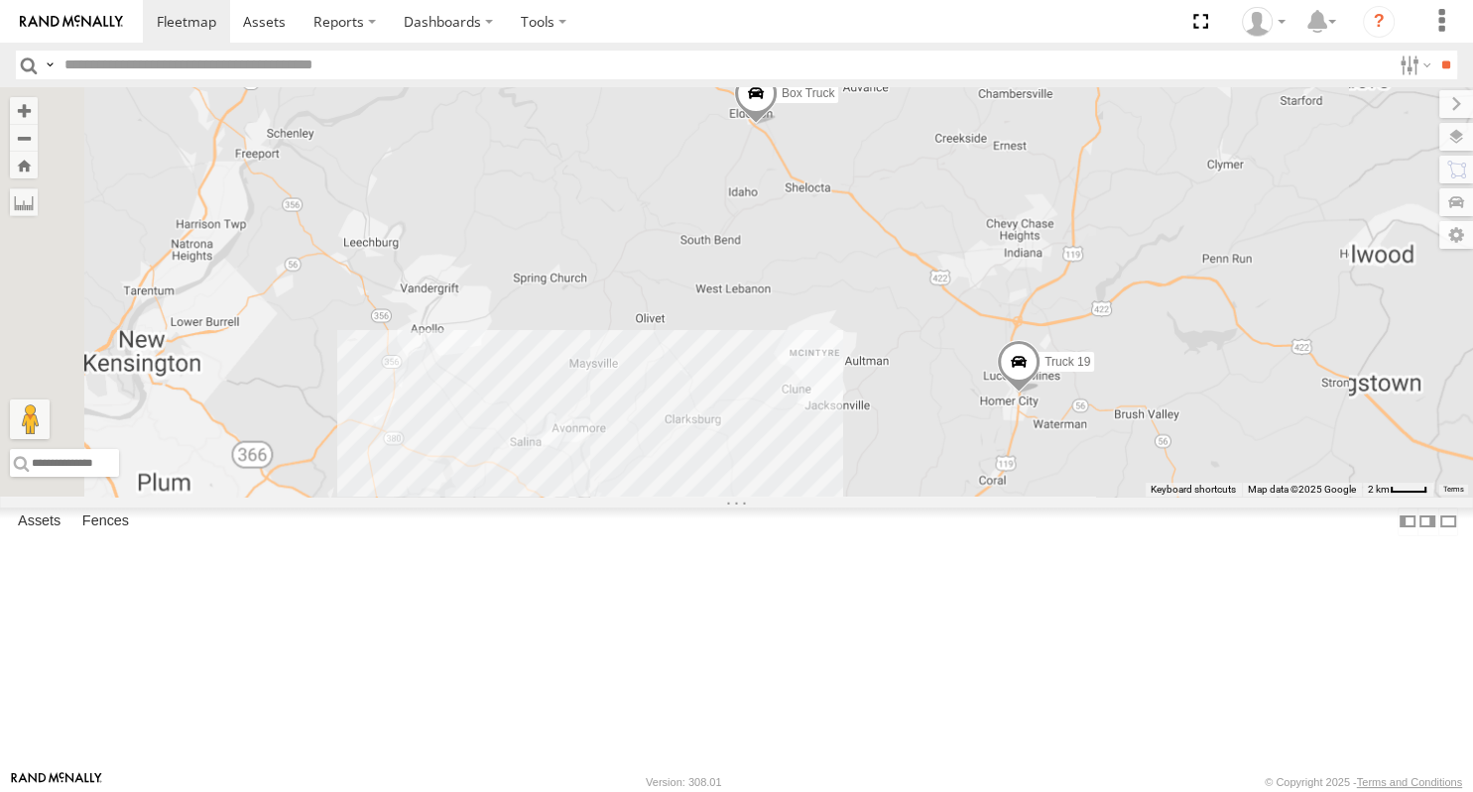
drag, startPoint x: 946, startPoint y: 372, endPoint x: 926, endPoint y: 402, distance: 35.8
click at [926, 402] on div "Box Truck Truck 19" at bounding box center [736, 292] width 1473 height 410
